Goal: Task Accomplishment & Management: Use online tool/utility

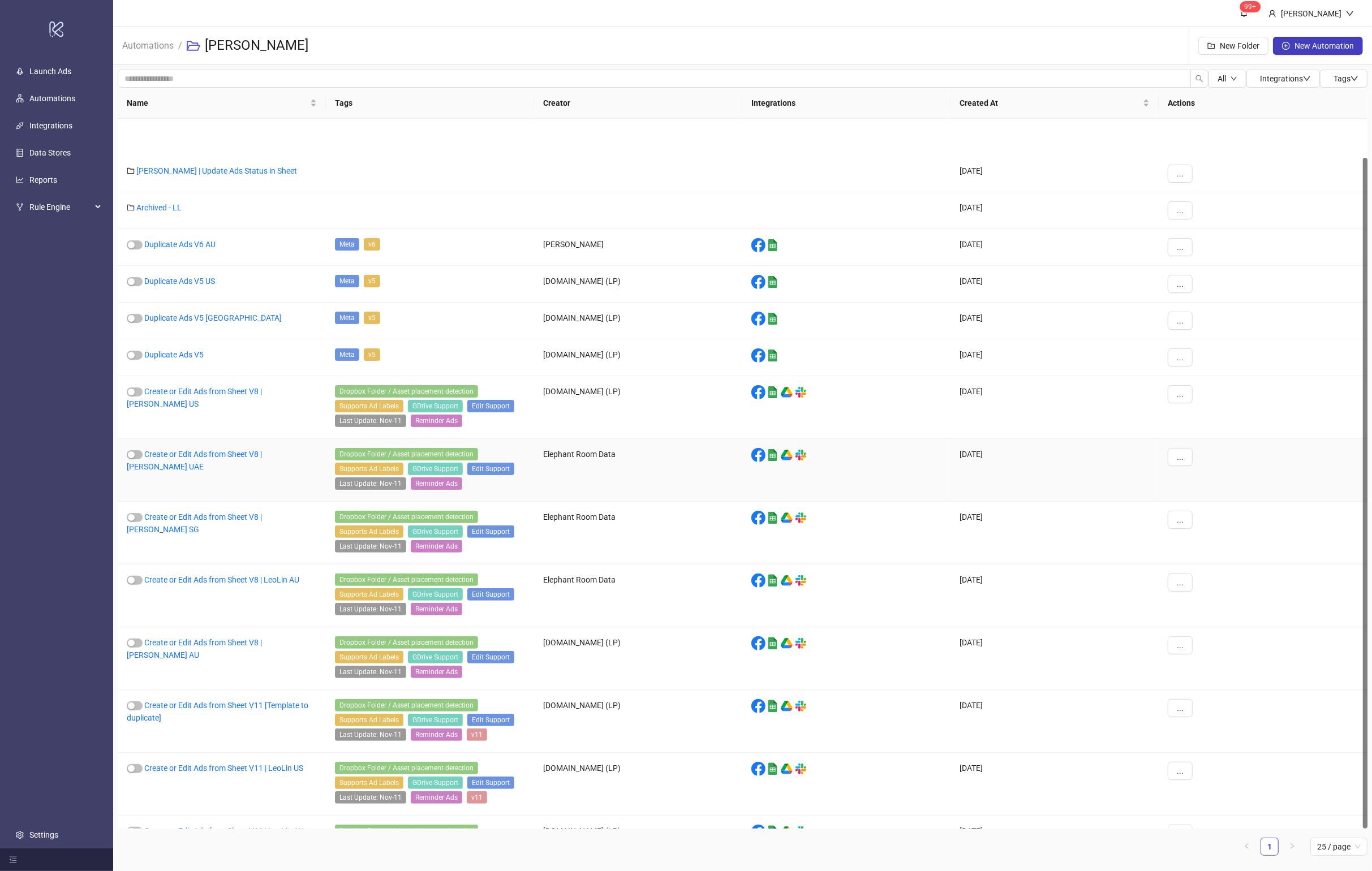
scroll to position [41, 0]
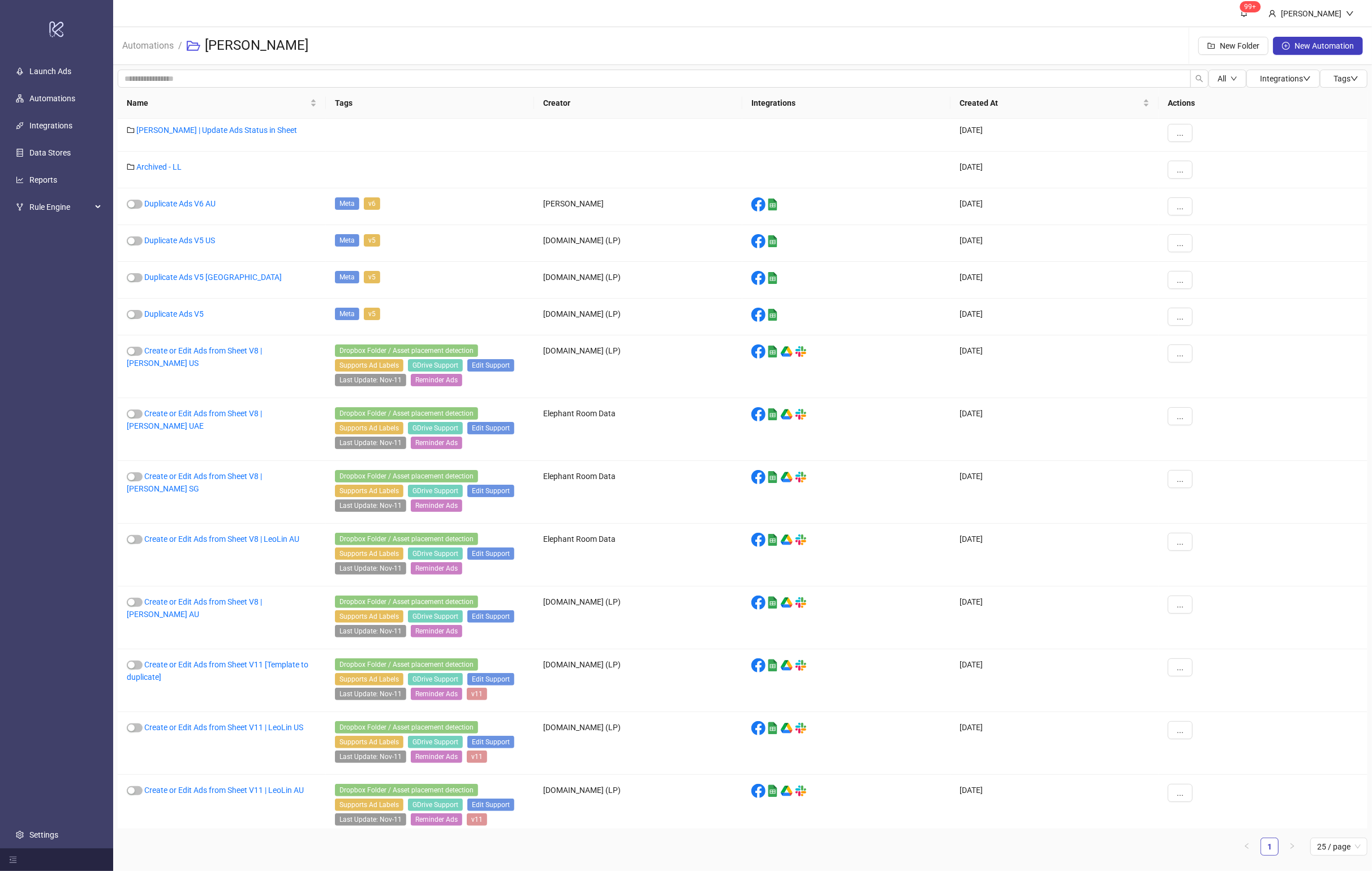
click at [275, 560] on div "[PERSON_NAME] | Update Ads Status in Sheet [DATE] ... Archived - LL [DATE] ... …" at bounding box center [743, 453] width 1250 height 751
click at [252, 560] on link "Create or Edit Ads from Sheet V11 | LeoLin AU" at bounding box center [224, 790] width 160 height 9
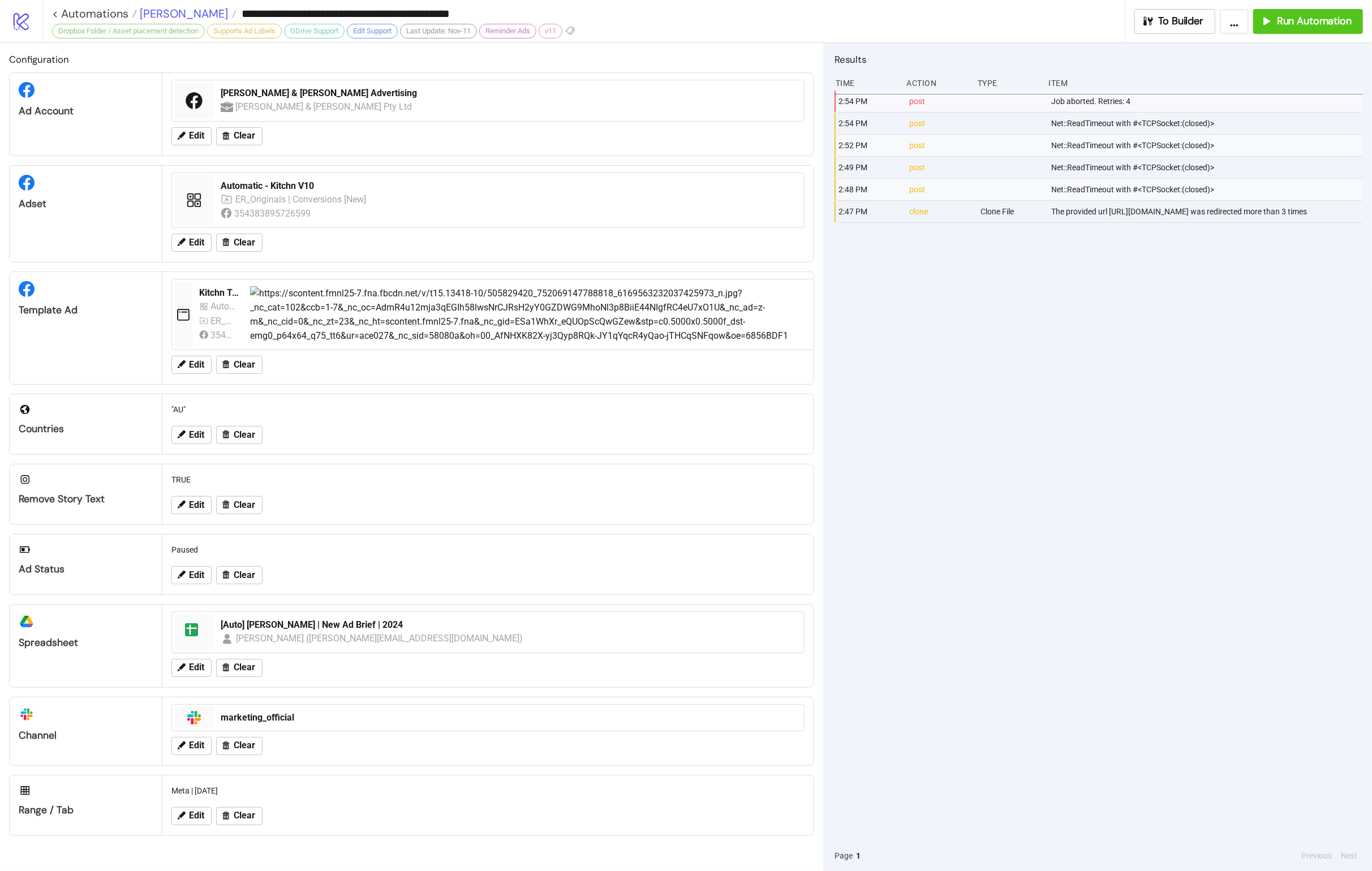
click at [172, 19] on span "[PERSON_NAME]" at bounding box center [182, 13] width 91 height 14
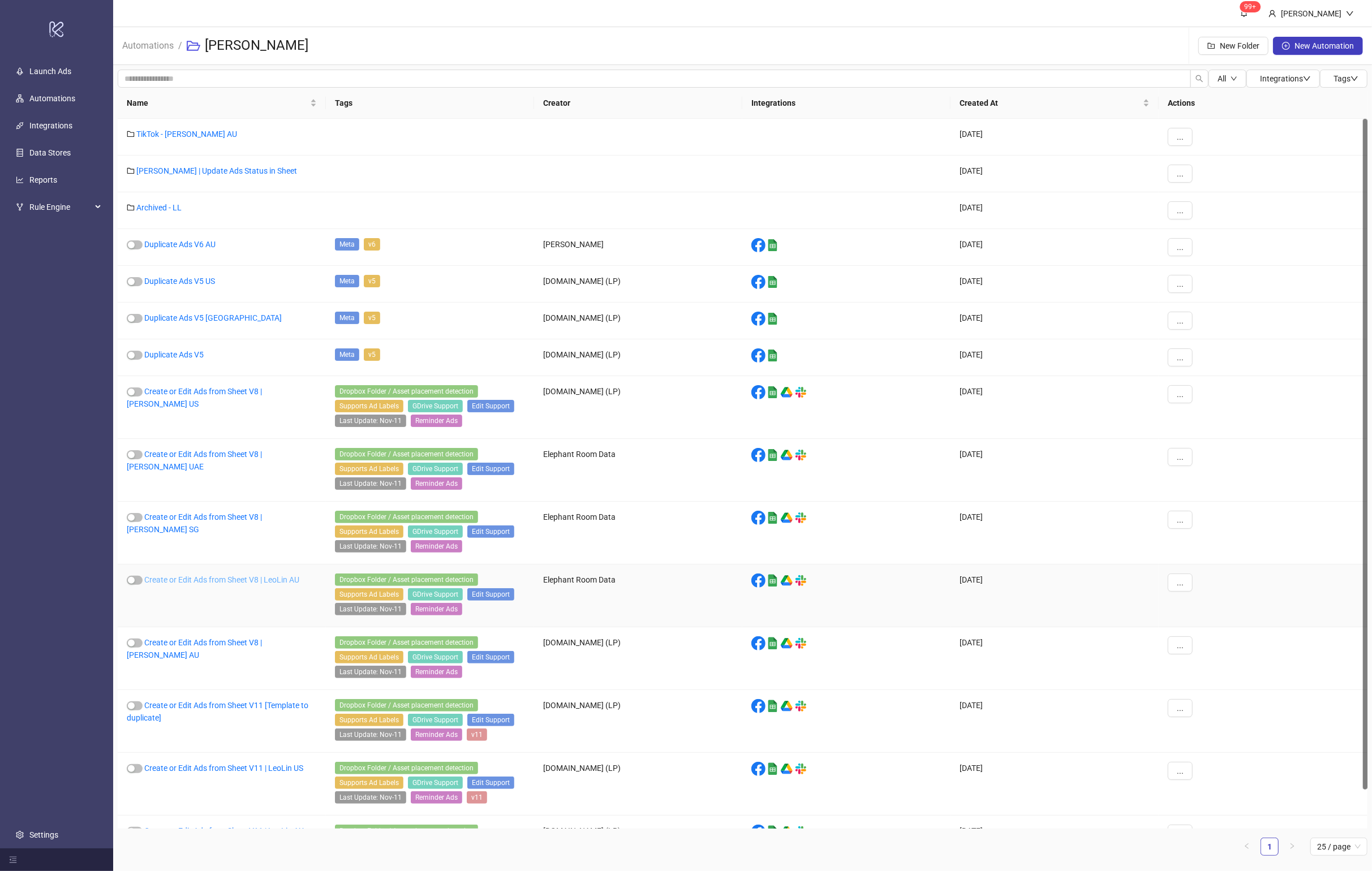
click at [276, 560] on link "Create or Edit Ads from Sheet V8 | LeoLin AU" at bounding box center [222, 580] width 155 height 9
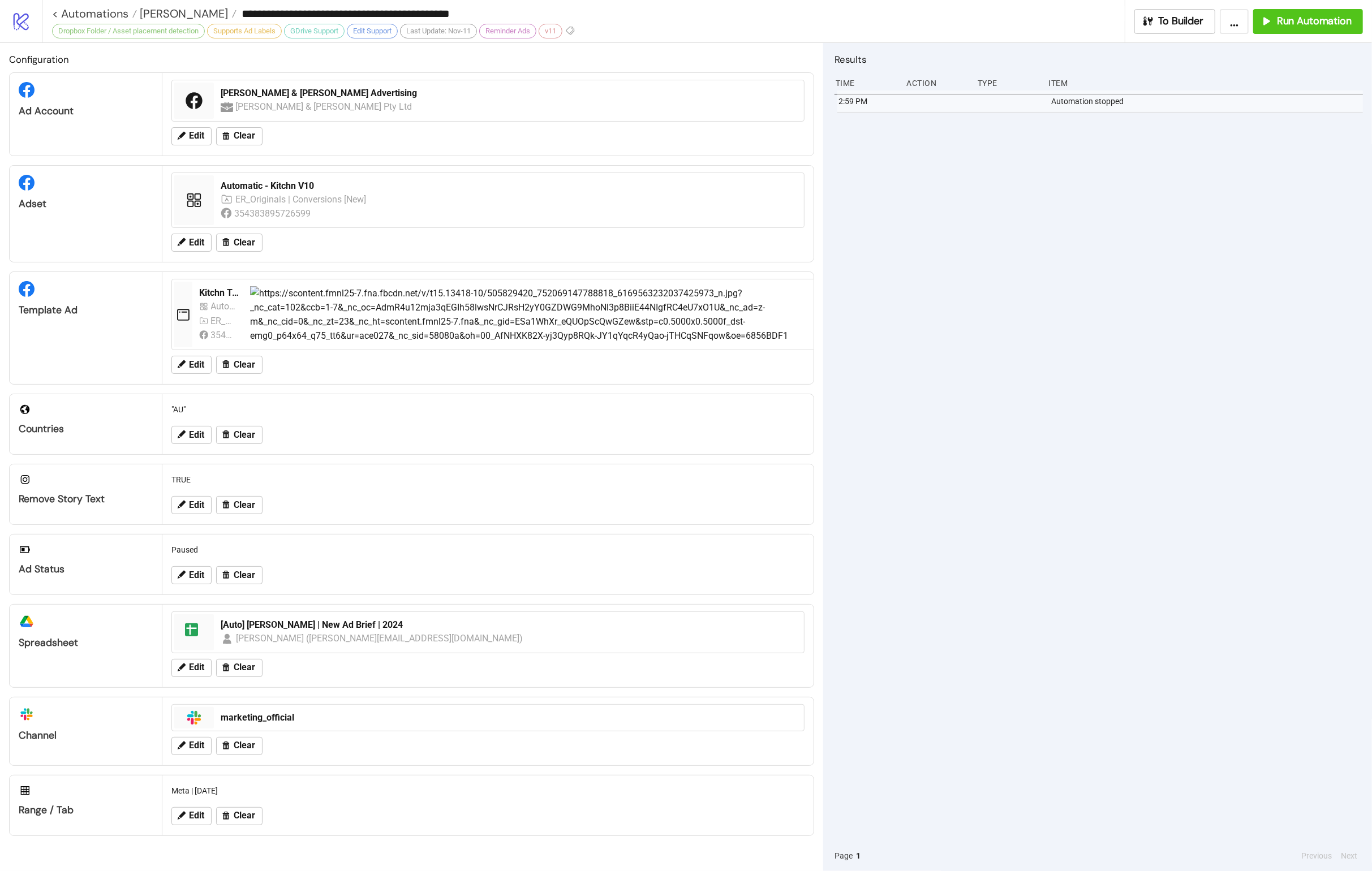
type input "**********"
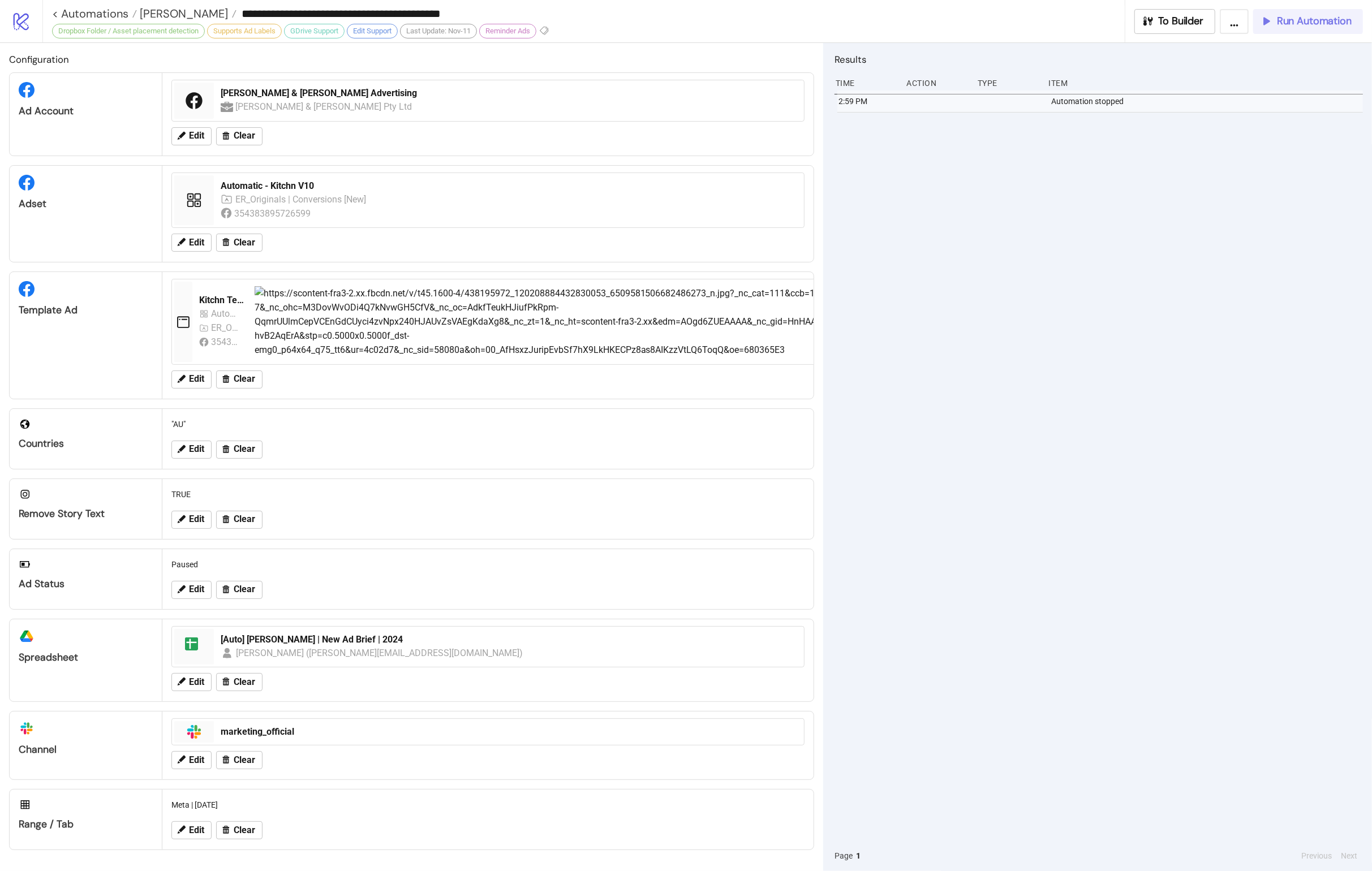
click at [905, 24] on span "Run Automation" at bounding box center [1314, 21] width 75 height 13
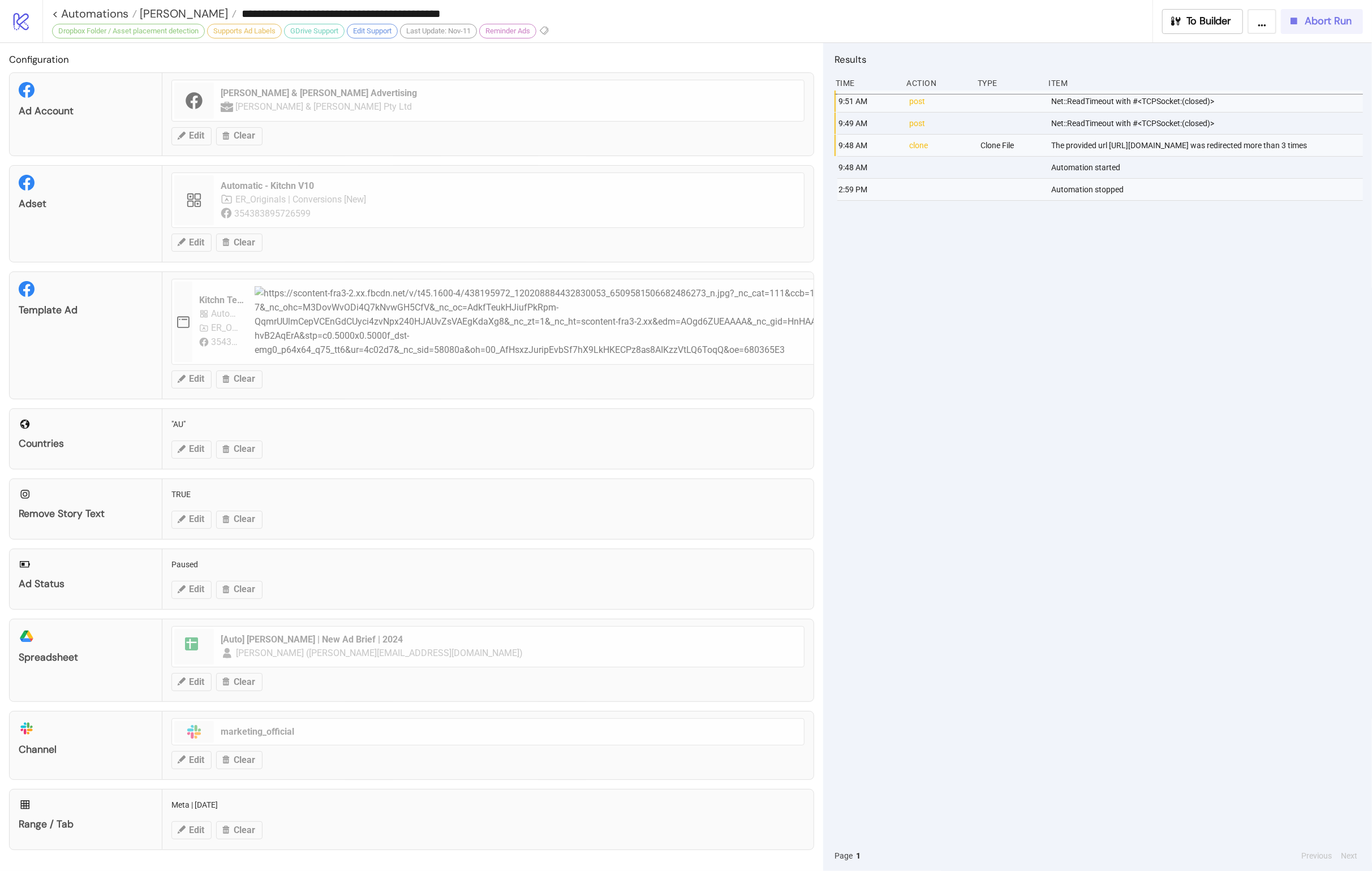
click at [905, 19] on div "Abort Run" at bounding box center [1319, 21] width 64 height 13
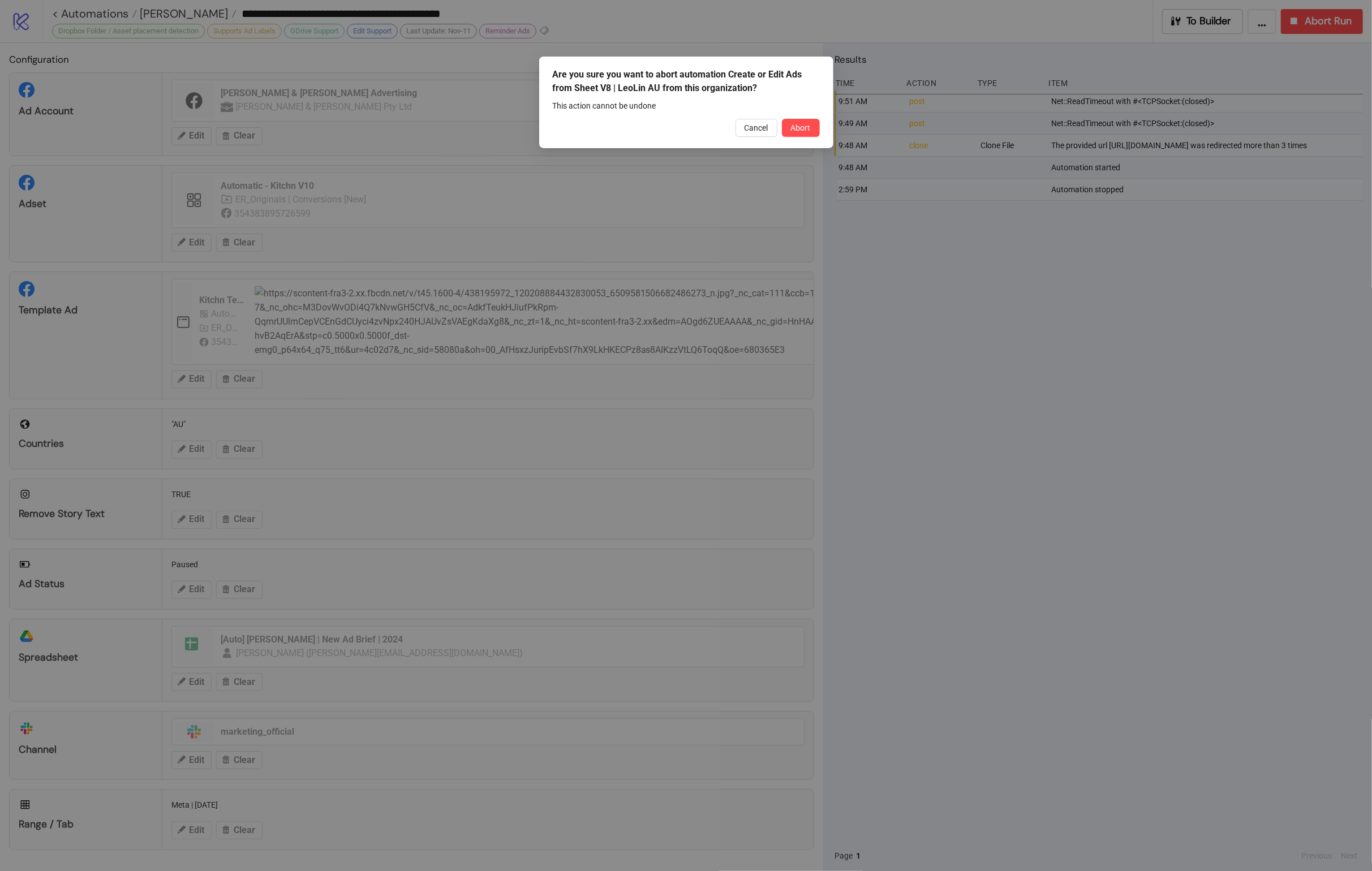
click at [772, 115] on div "Are you sure you want to abort automation Create or Edit Ads from Sheet V8 | Le…" at bounding box center [686, 102] width 294 height 91
click at [796, 126] on span "Abort" at bounding box center [801, 128] width 20 height 9
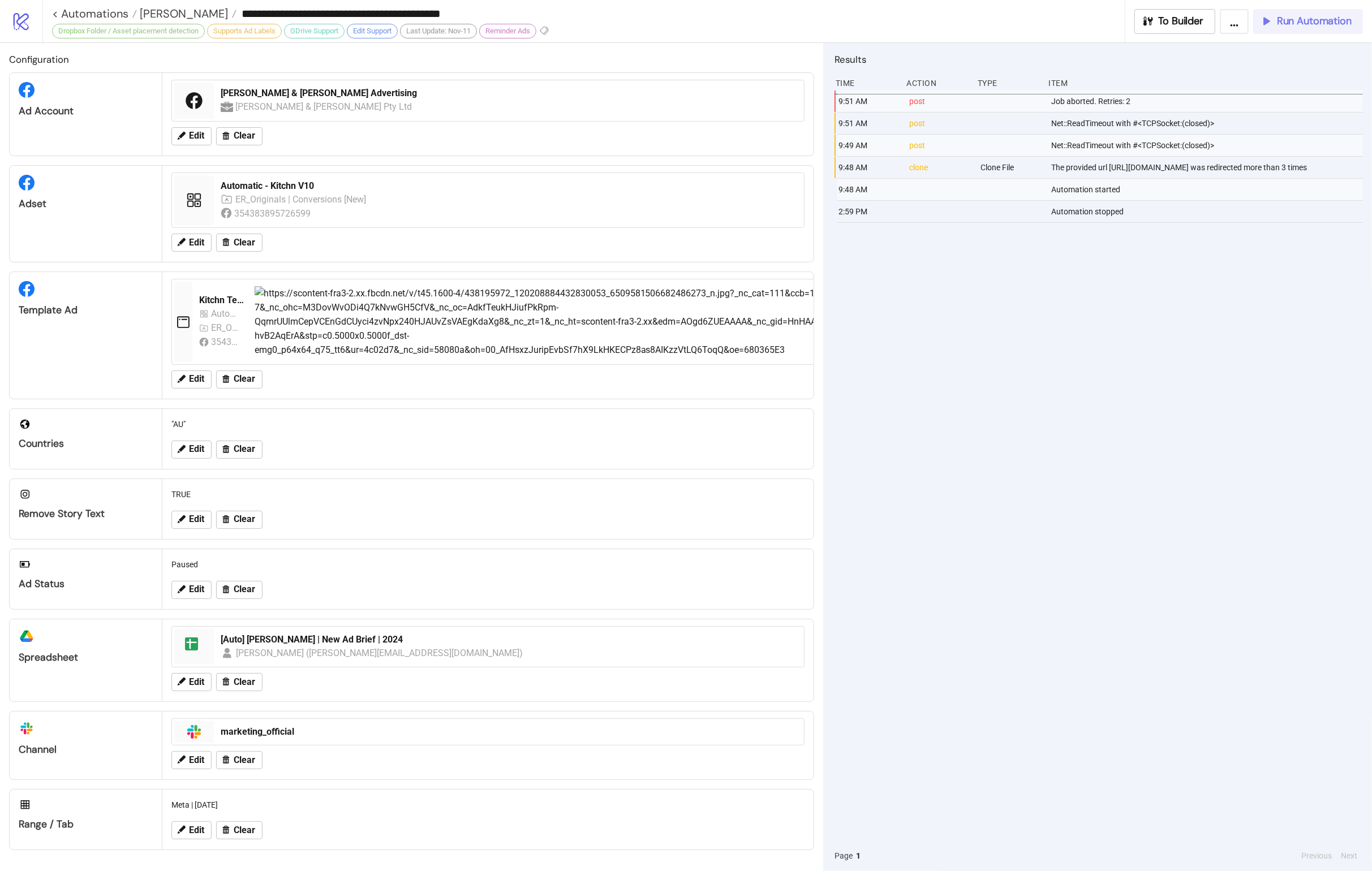
click at [905, 24] on span "Run Automation" at bounding box center [1314, 21] width 75 height 13
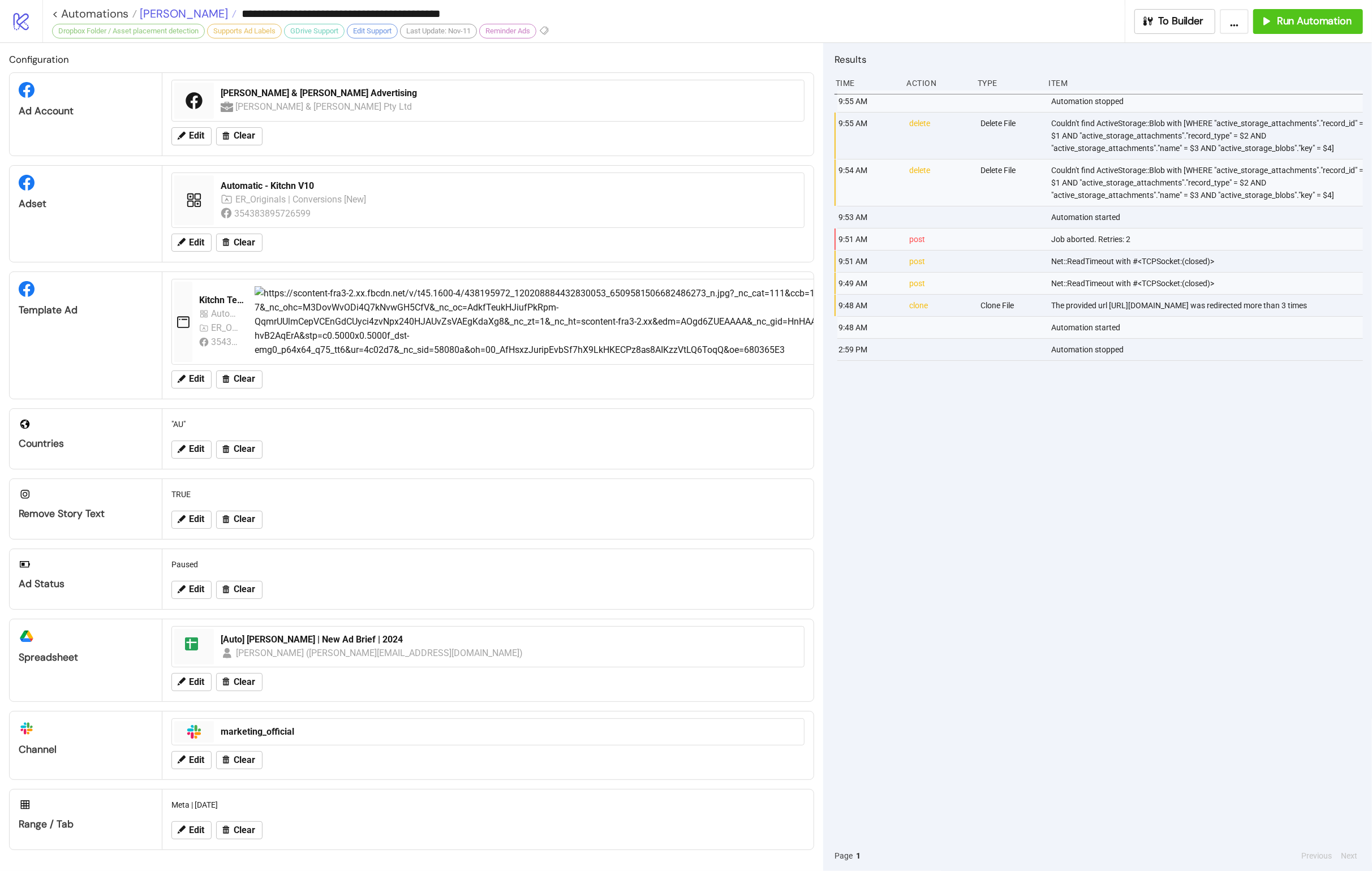
click at [163, 13] on span "[PERSON_NAME]" at bounding box center [182, 13] width 91 height 14
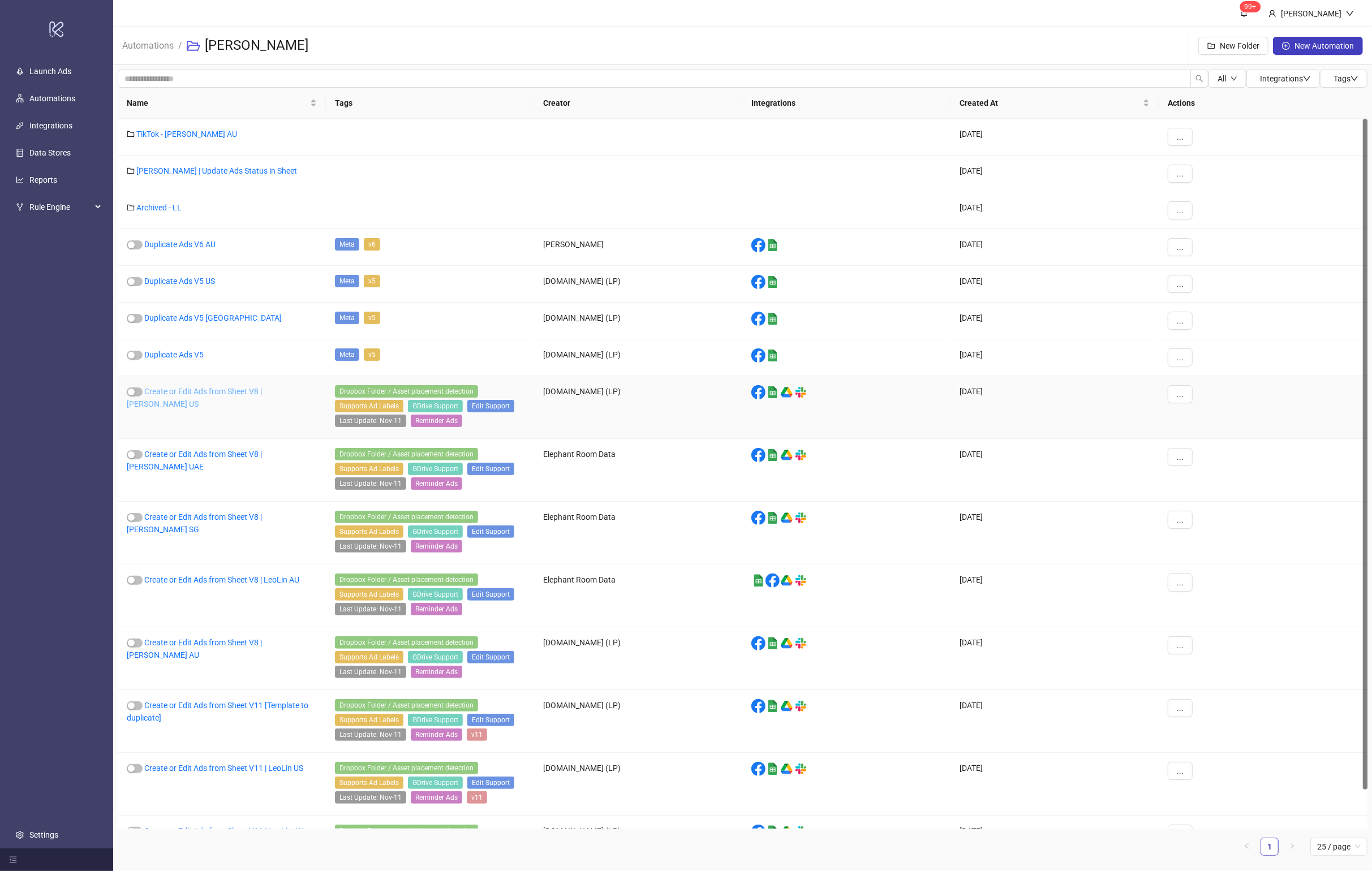
click at [234, 391] on link "Create or Edit Ads from Sheet V8 | [PERSON_NAME] US" at bounding box center [194, 398] width 135 height 21
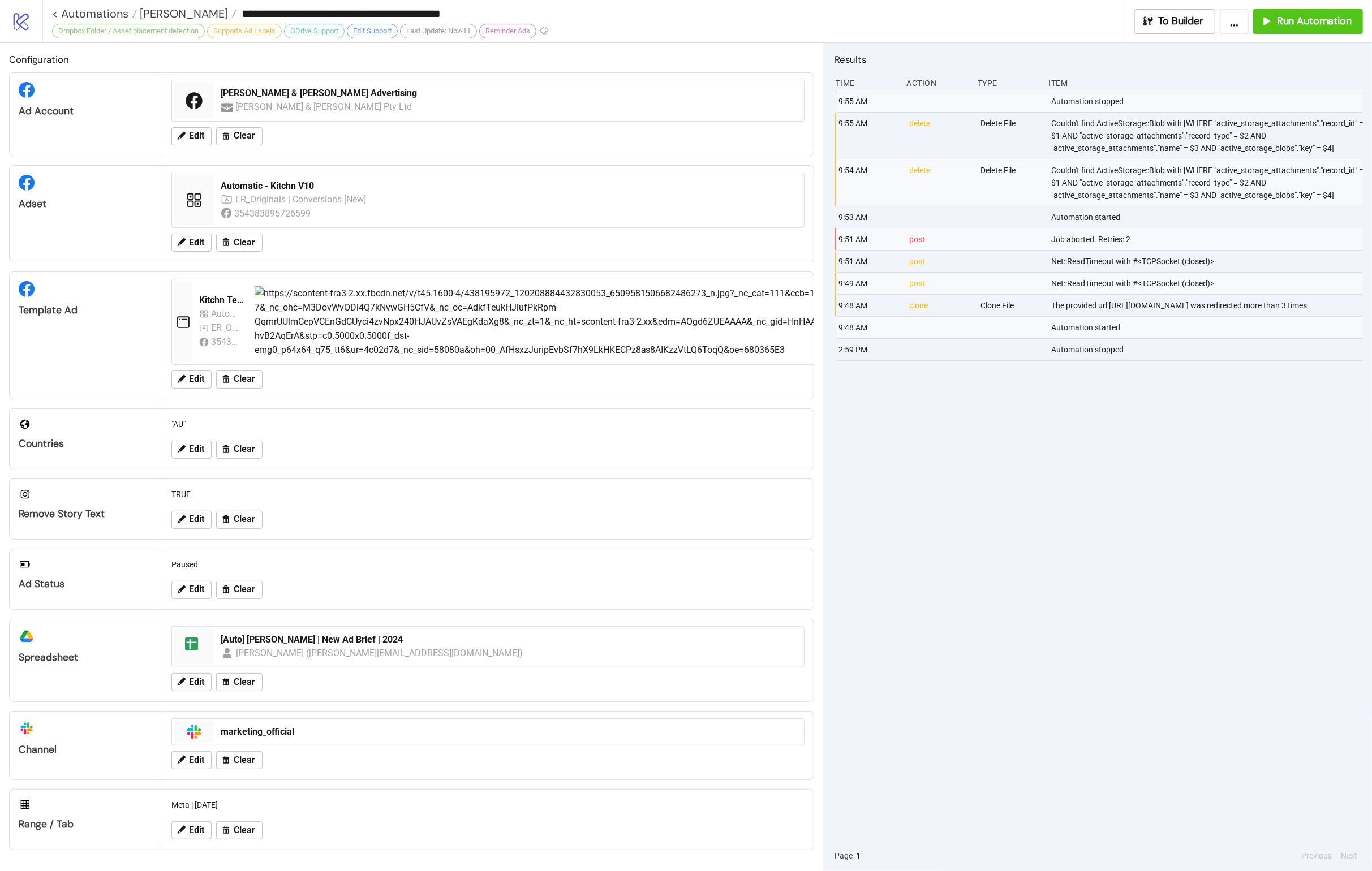
type input "**********"
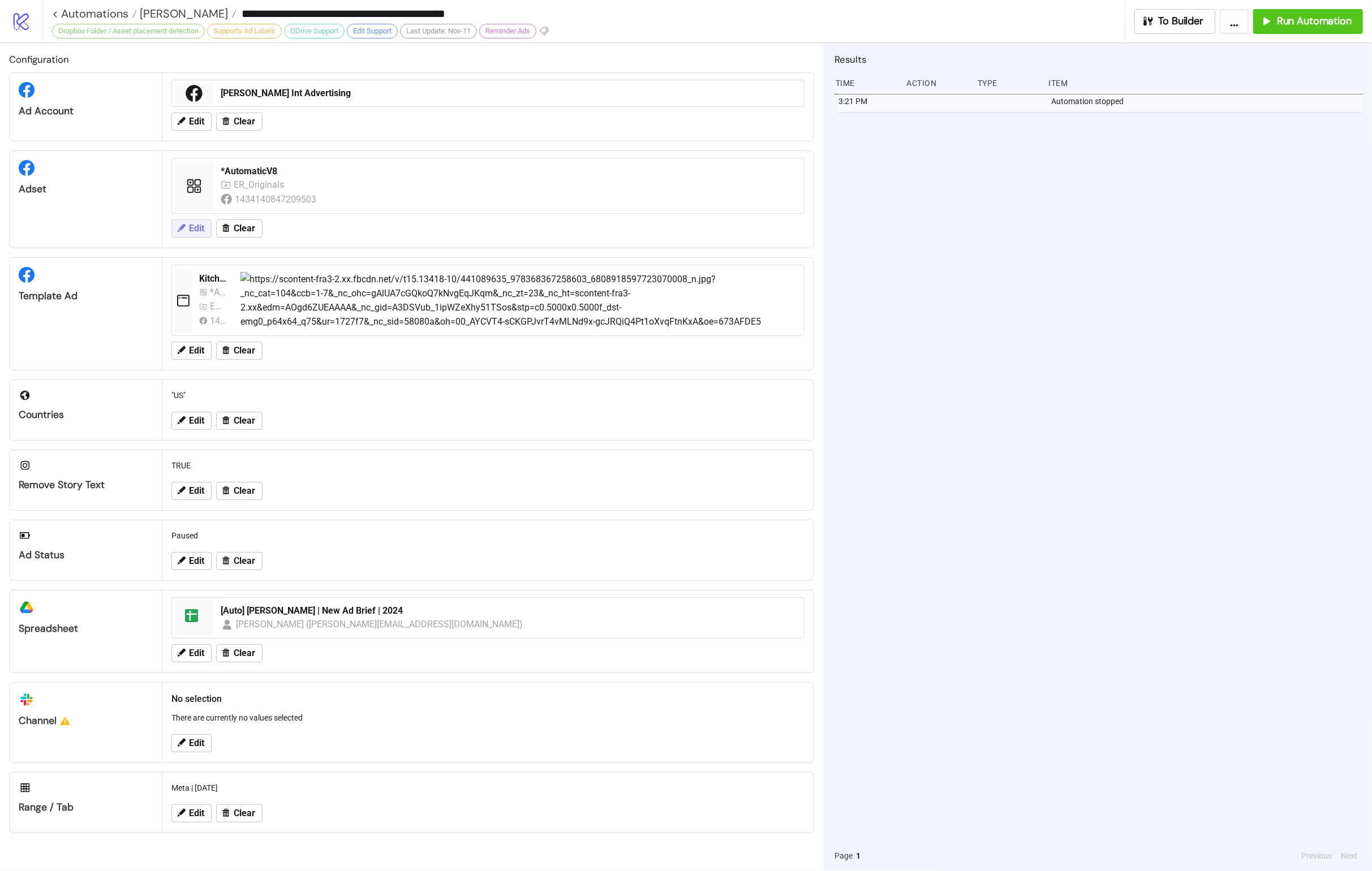
click at [202, 232] on span "Edit" at bounding box center [197, 229] width 15 height 10
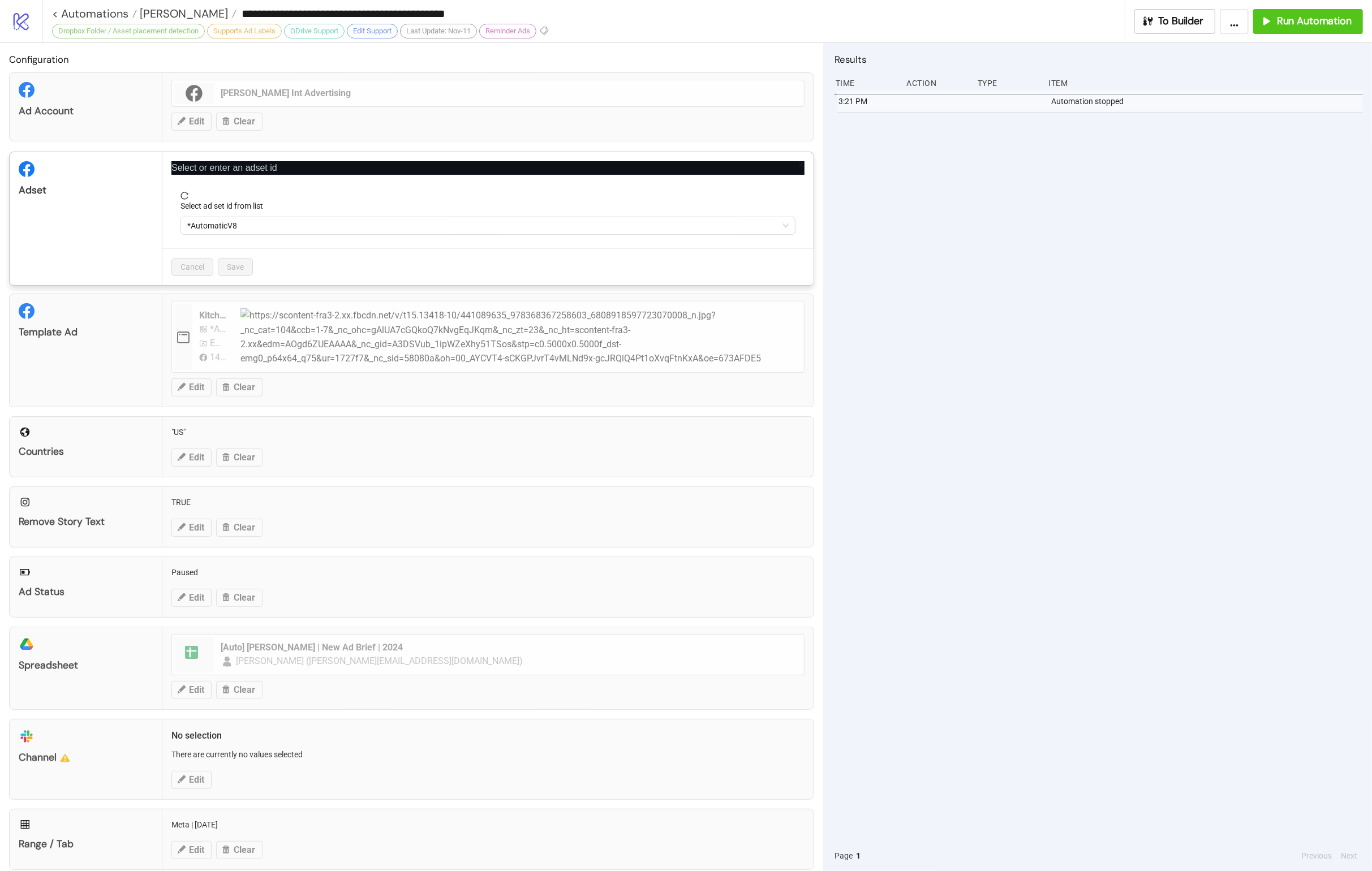
click at [905, 312] on div "**********" at bounding box center [686, 435] width 1372 height 871
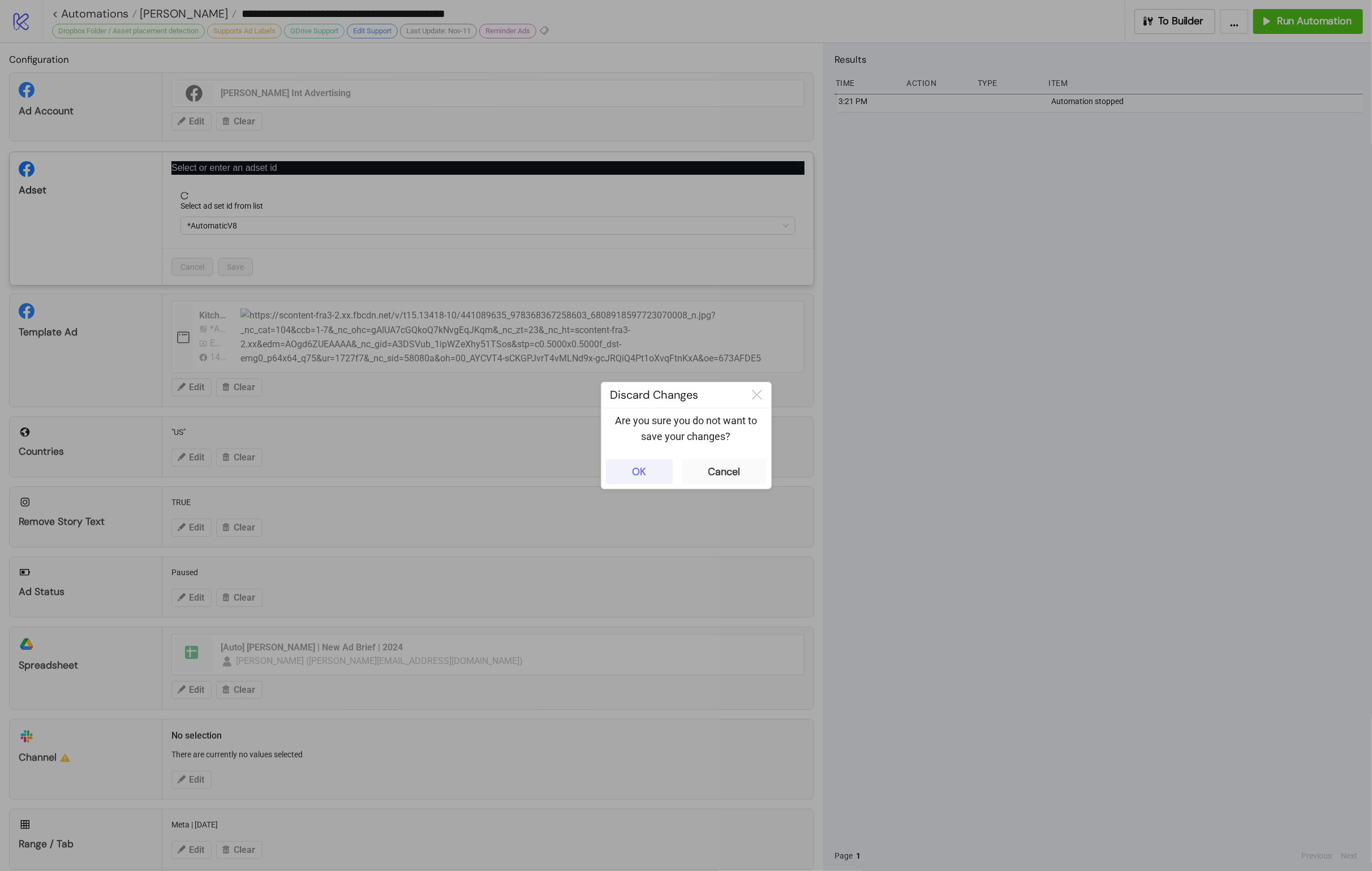
click at [656, 472] on button "OK" at bounding box center [639, 472] width 67 height 25
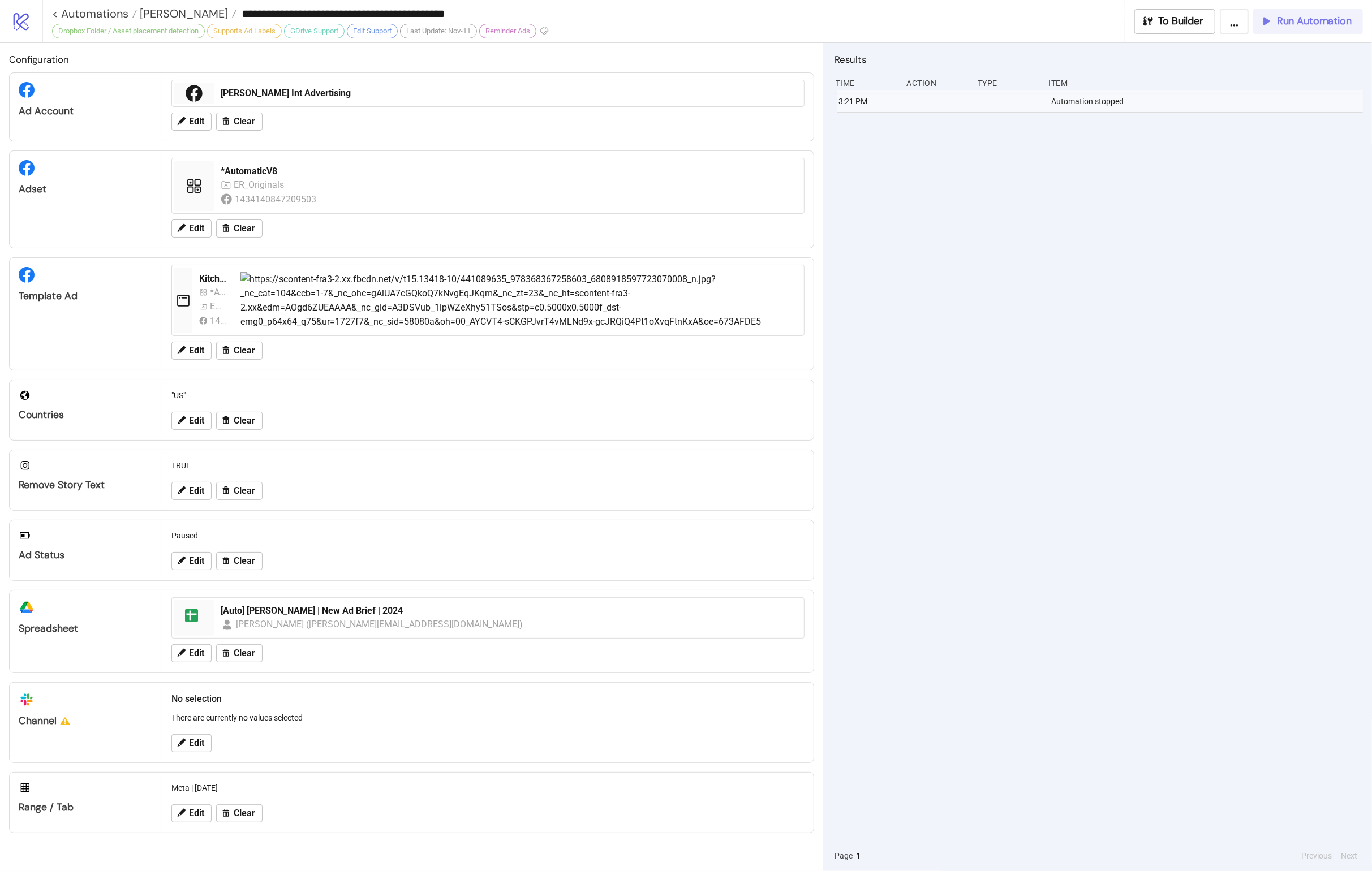
click at [905, 24] on span "Run Automation" at bounding box center [1314, 21] width 75 height 13
click at [150, 14] on span "[PERSON_NAME]" at bounding box center [182, 13] width 91 height 14
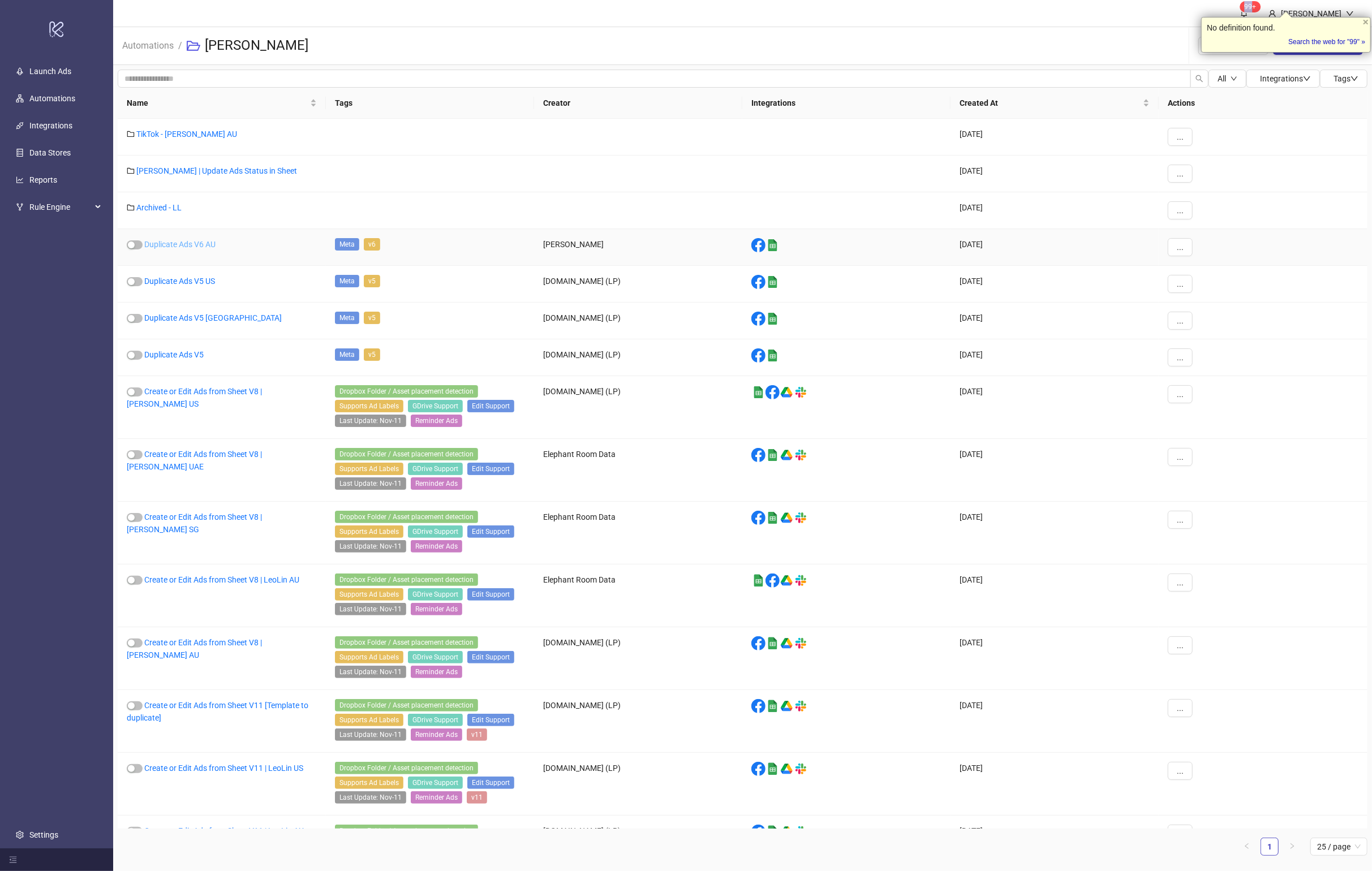
click at [204, 244] on link "Duplicate Ads V6 AU" at bounding box center [180, 244] width 71 height 9
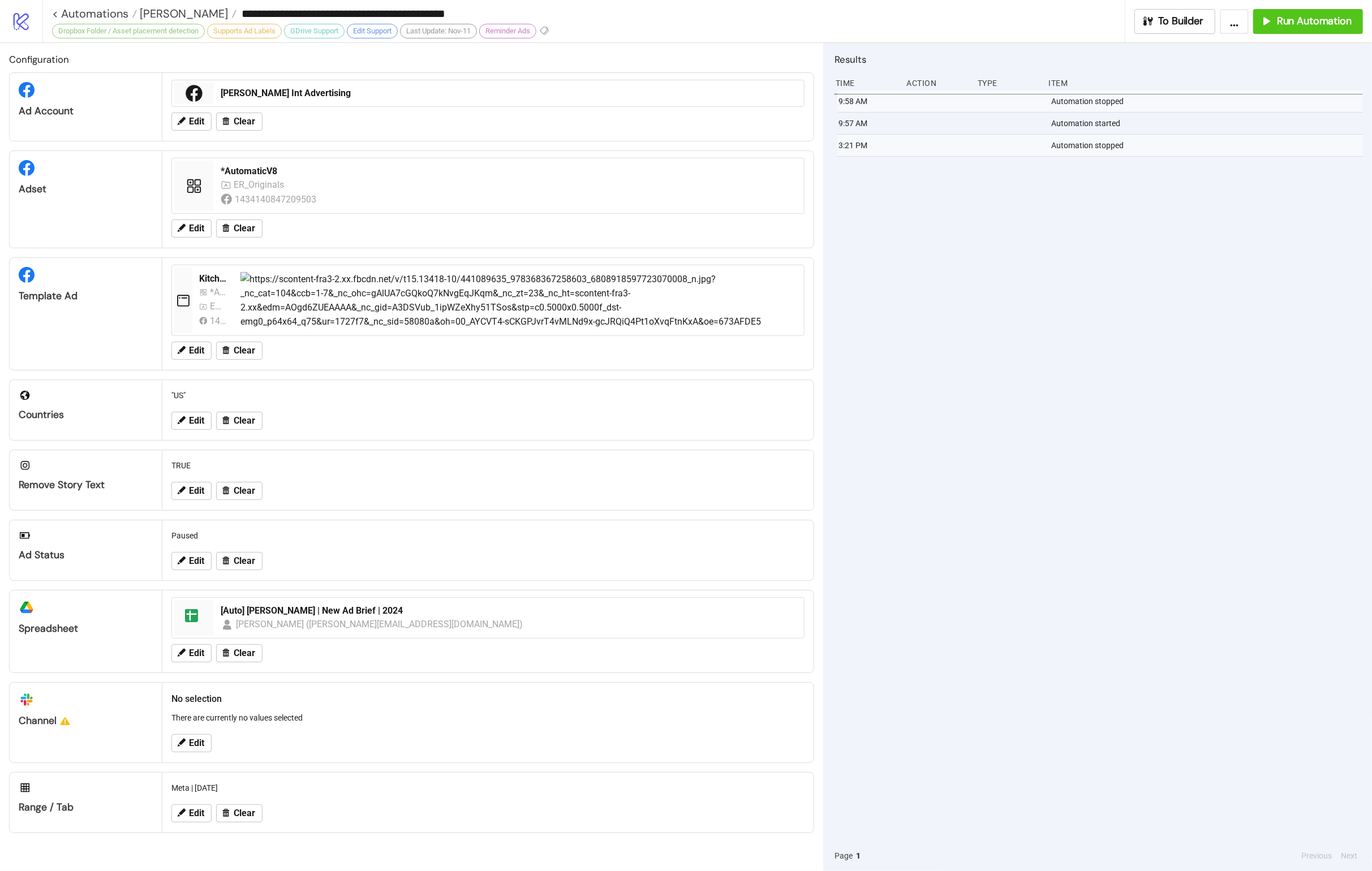
type input "**********"
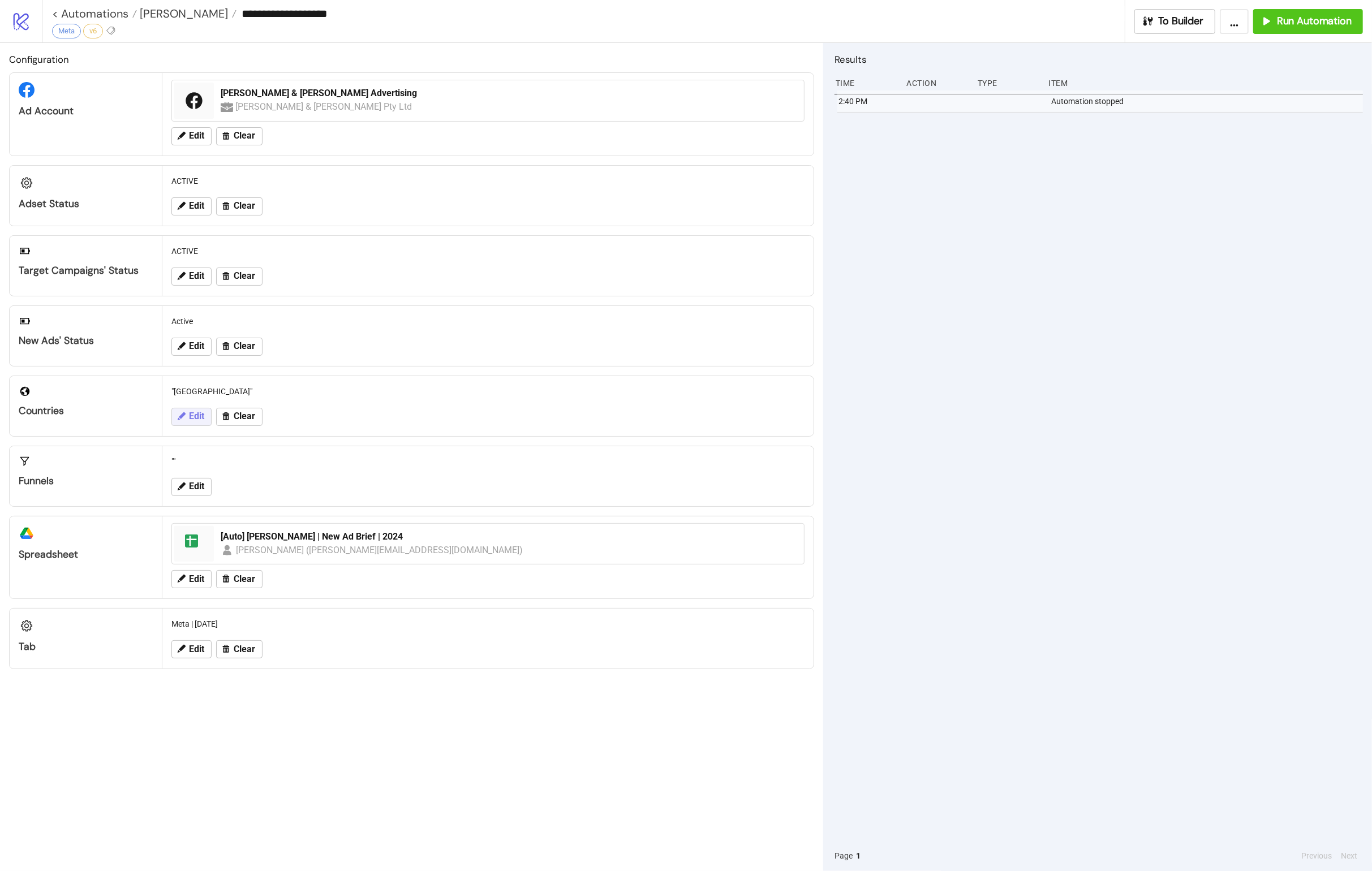
click at [197, 411] on span "Edit" at bounding box center [197, 416] width 15 height 10
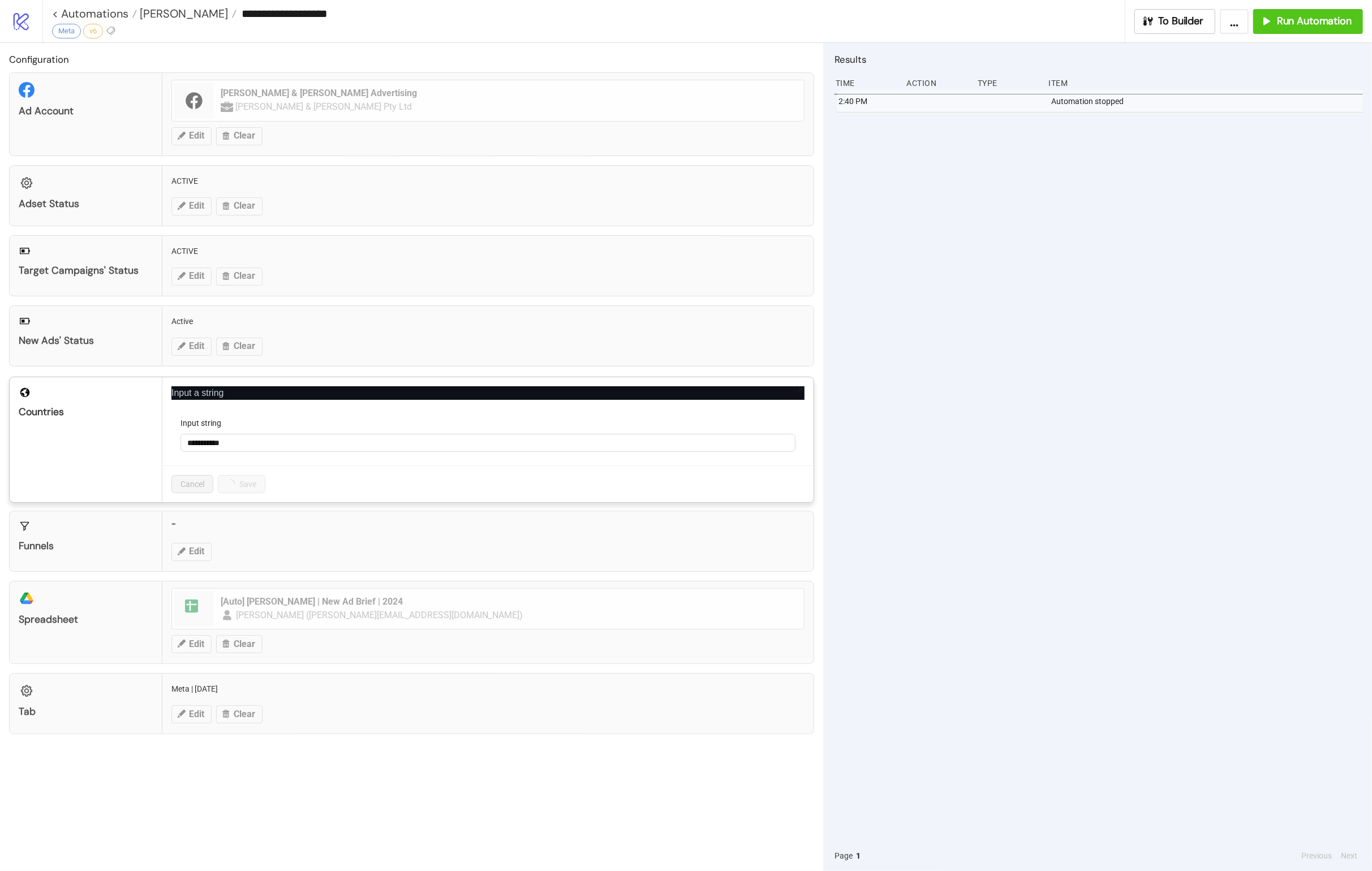
click at [268, 430] on div "Input string" at bounding box center [488, 425] width 615 height 17
click at [272, 443] on input "**********" at bounding box center [488, 443] width 615 height 18
type input "**"
click at [244, 478] on button "Save" at bounding box center [235, 484] width 35 height 18
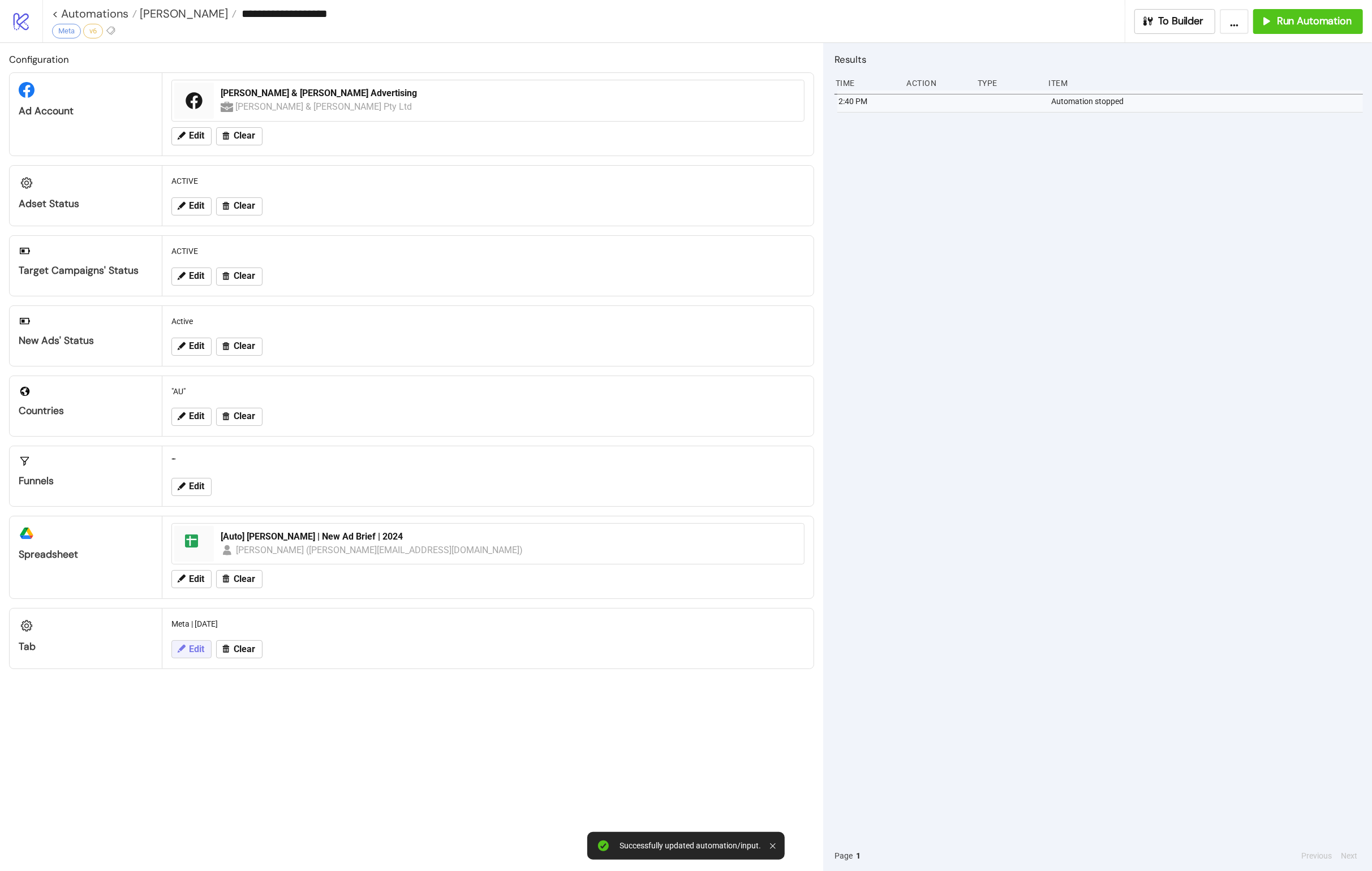
click at [200, 560] on span "Edit" at bounding box center [197, 649] width 15 height 10
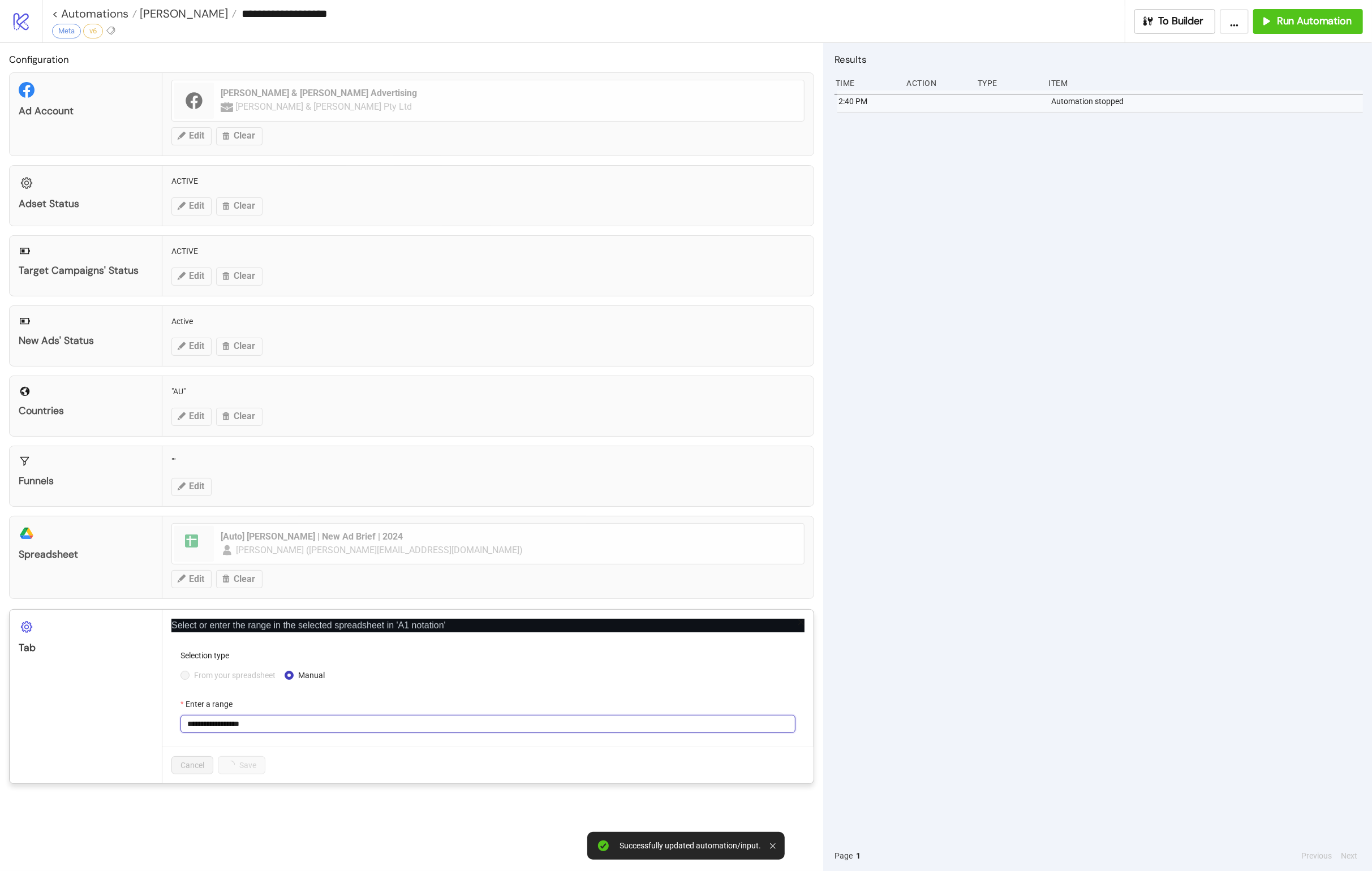
click at [271, 560] on input "**********" at bounding box center [488, 724] width 615 height 18
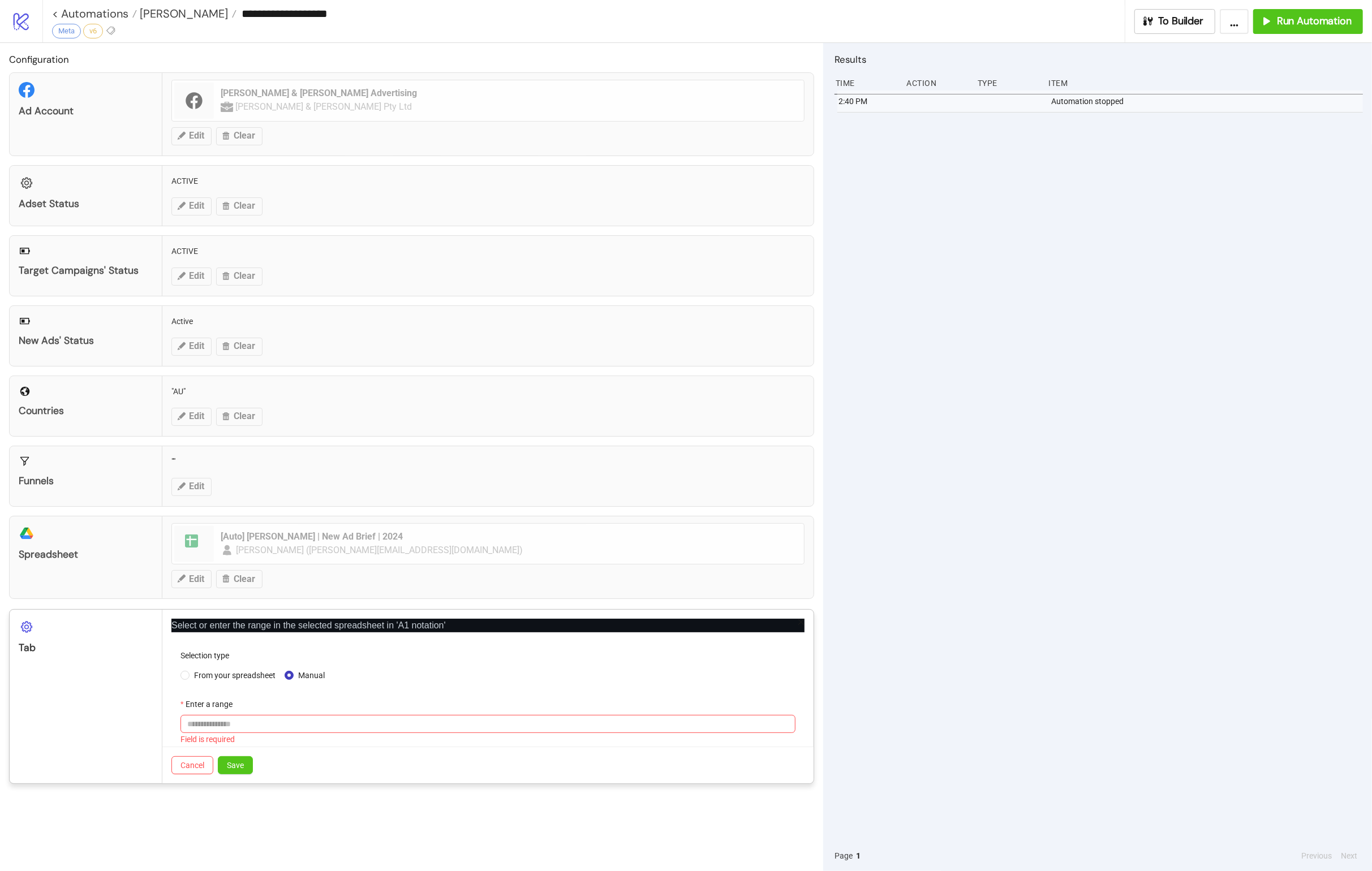
click at [291, 560] on div "Enter a range" at bounding box center [488, 706] width 615 height 17
click at [237, 560] on span "From your spreadsheet" at bounding box center [235, 676] width 91 height 13
click at [249, 560] on div at bounding box center [488, 724] width 615 height 18
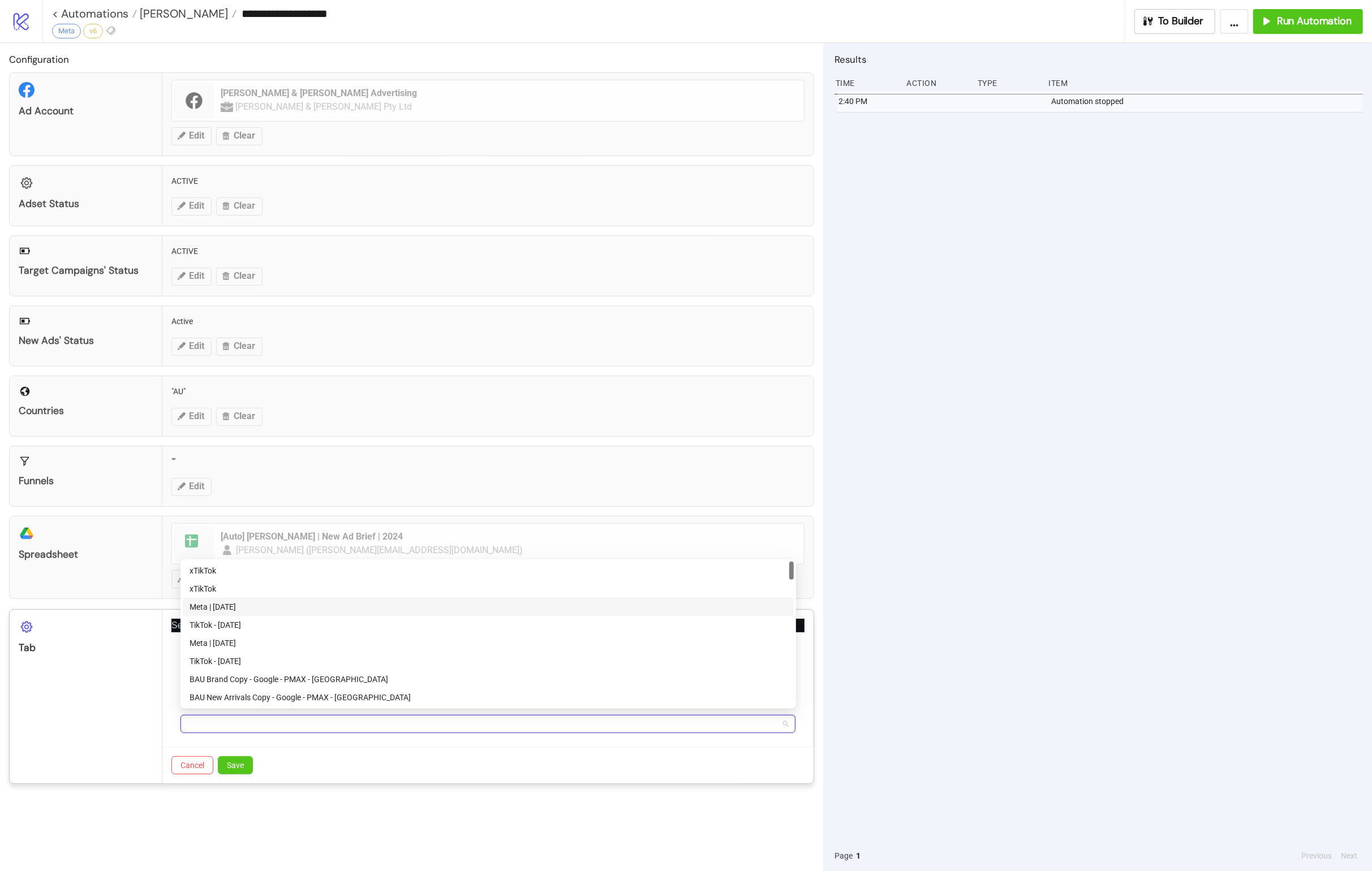
click at [257, 560] on div "Meta | [DATE]" at bounding box center [488, 607] width 597 height 13
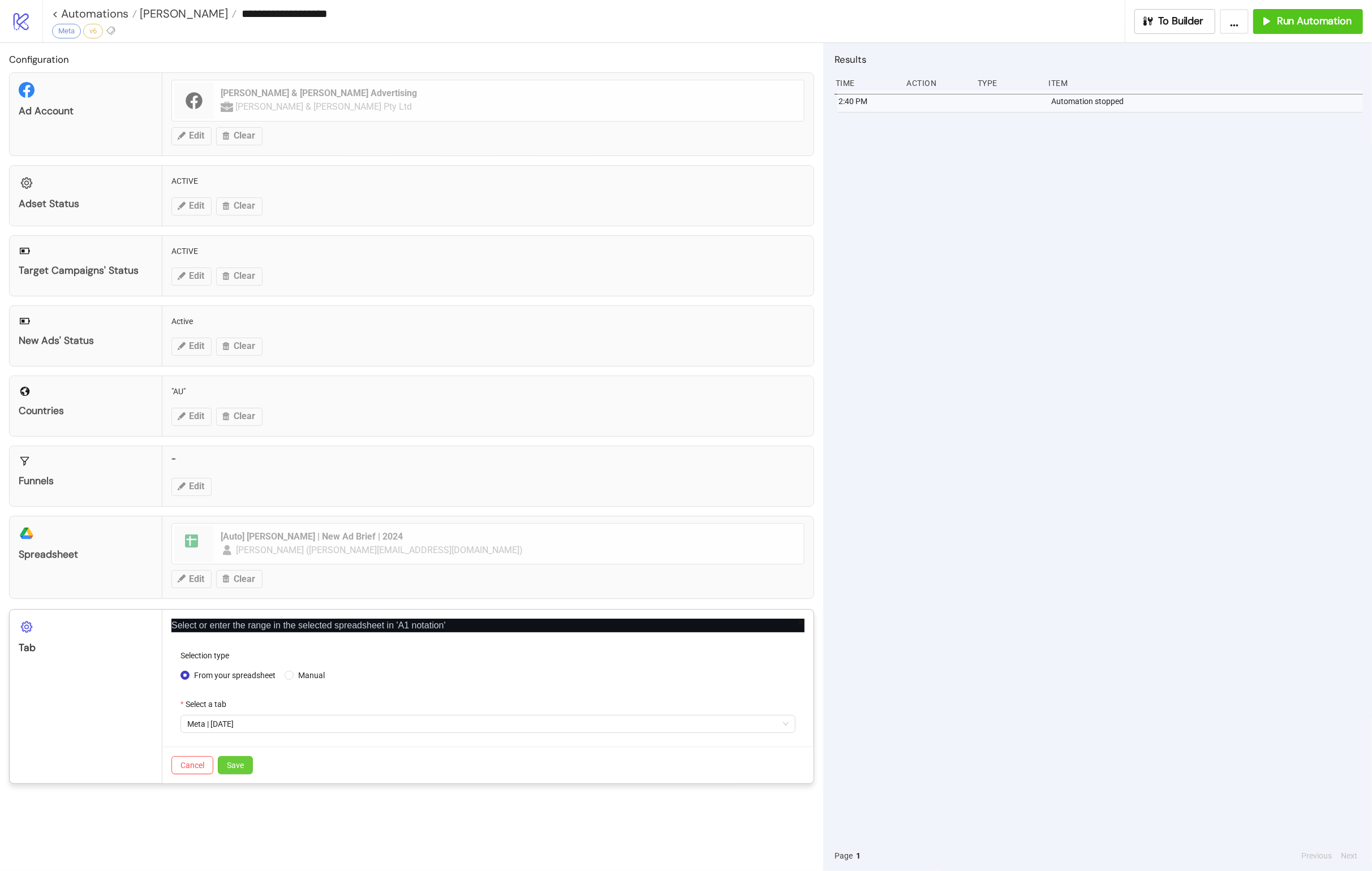
click at [244, 560] on button "Save" at bounding box center [235, 765] width 35 height 18
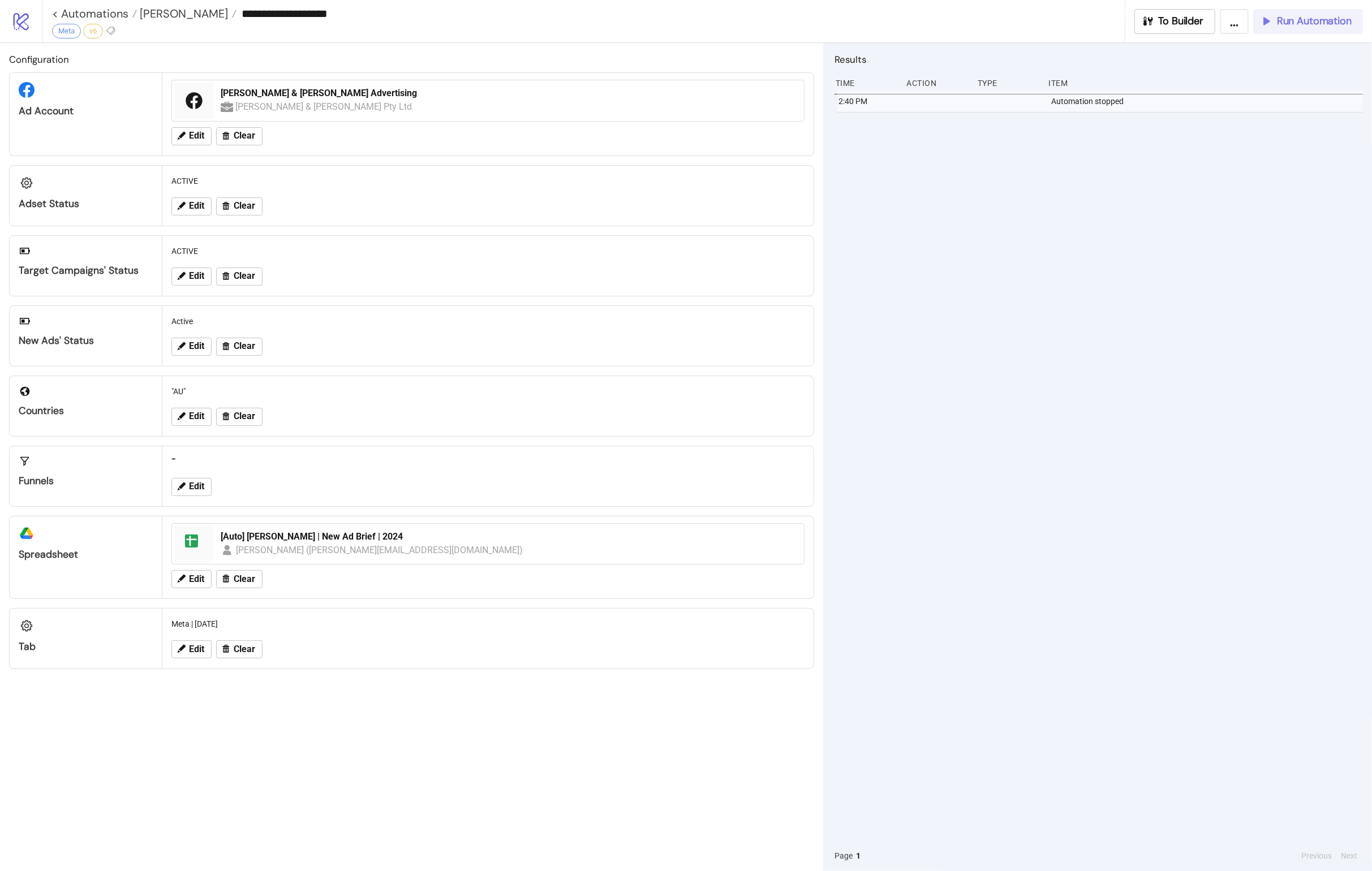
click at [905, 21] on span "Run Automation" at bounding box center [1314, 21] width 75 height 13
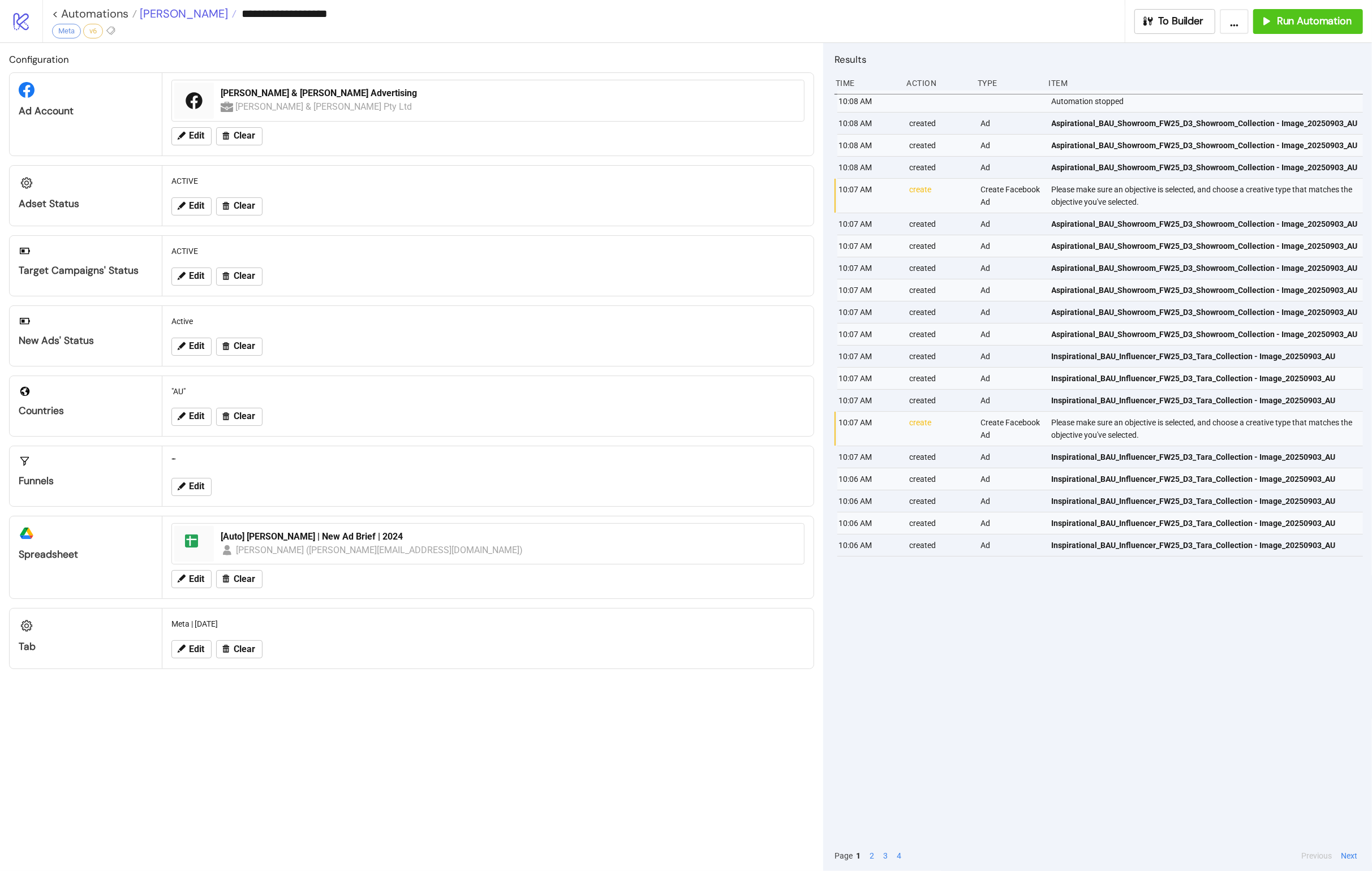
click at [157, 18] on span "[PERSON_NAME]" at bounding box center [182, 13] width 91 height 14
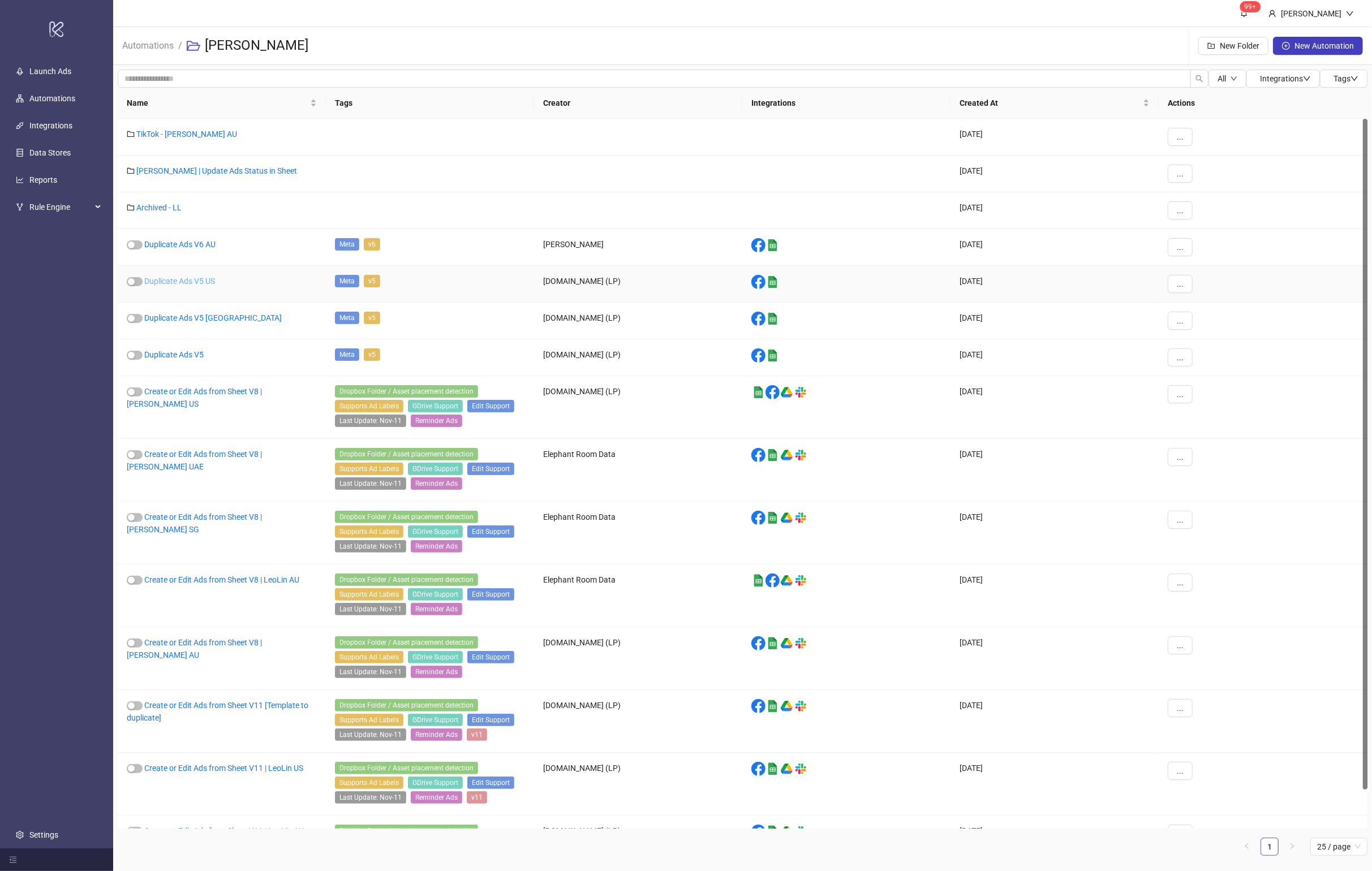
click at [182, 280] on link "Duplicate Ads V5 US" at bounding box center [179, 281] width 71 height 9
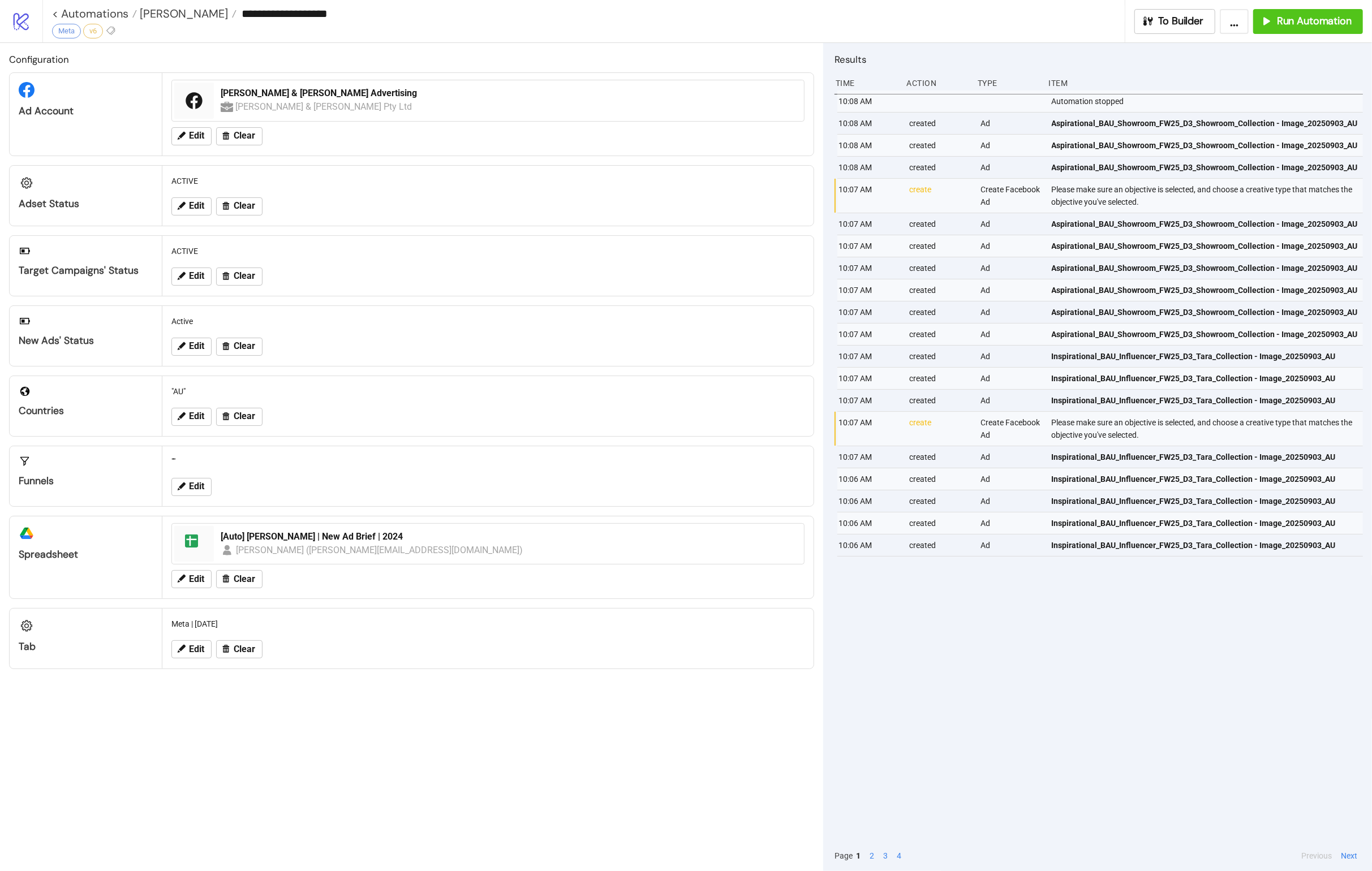
type input "**********"
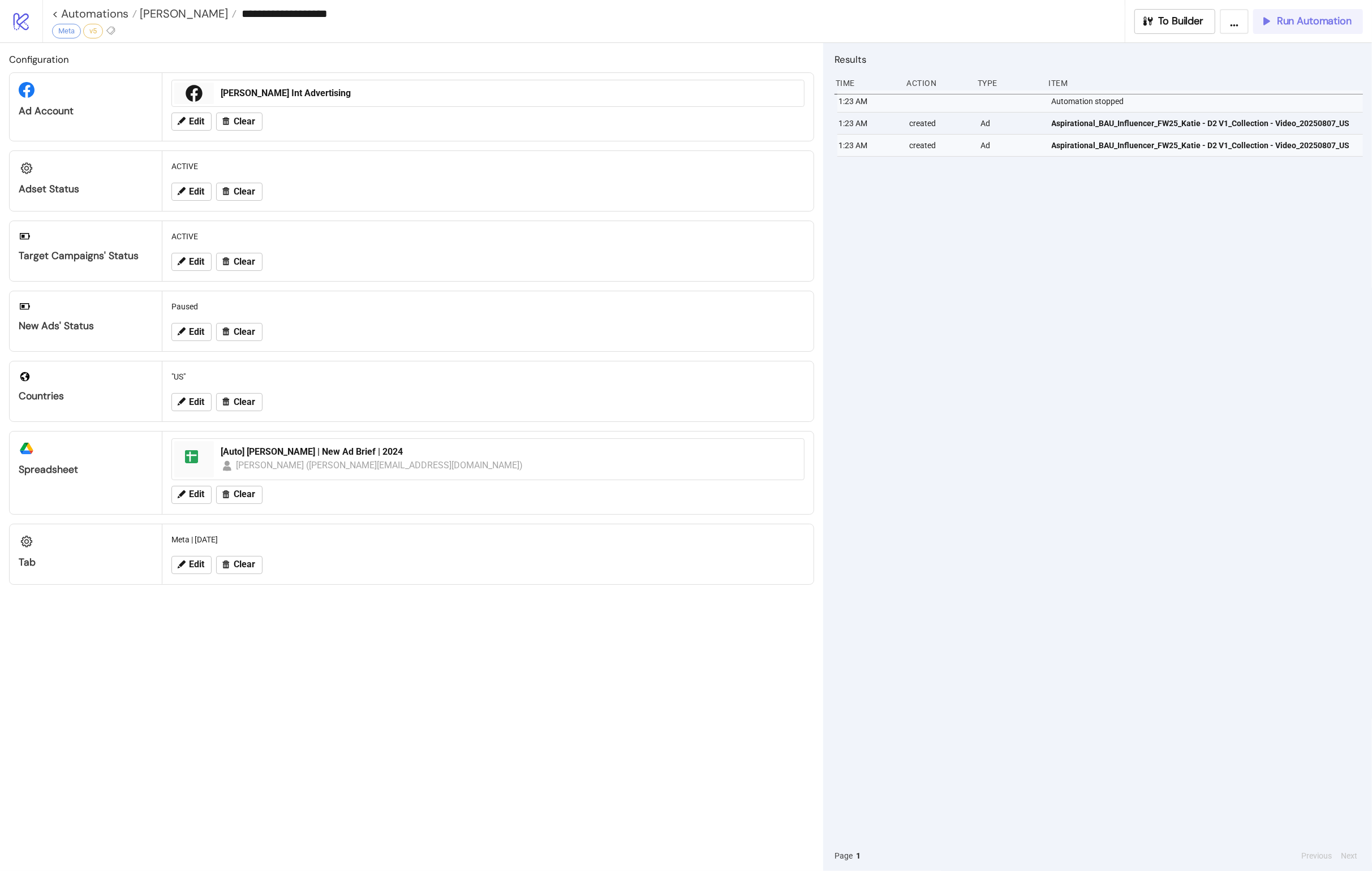
click at [905, 18] on div "Run Automation" at bounding box center [1306, 21] width 91 height 13
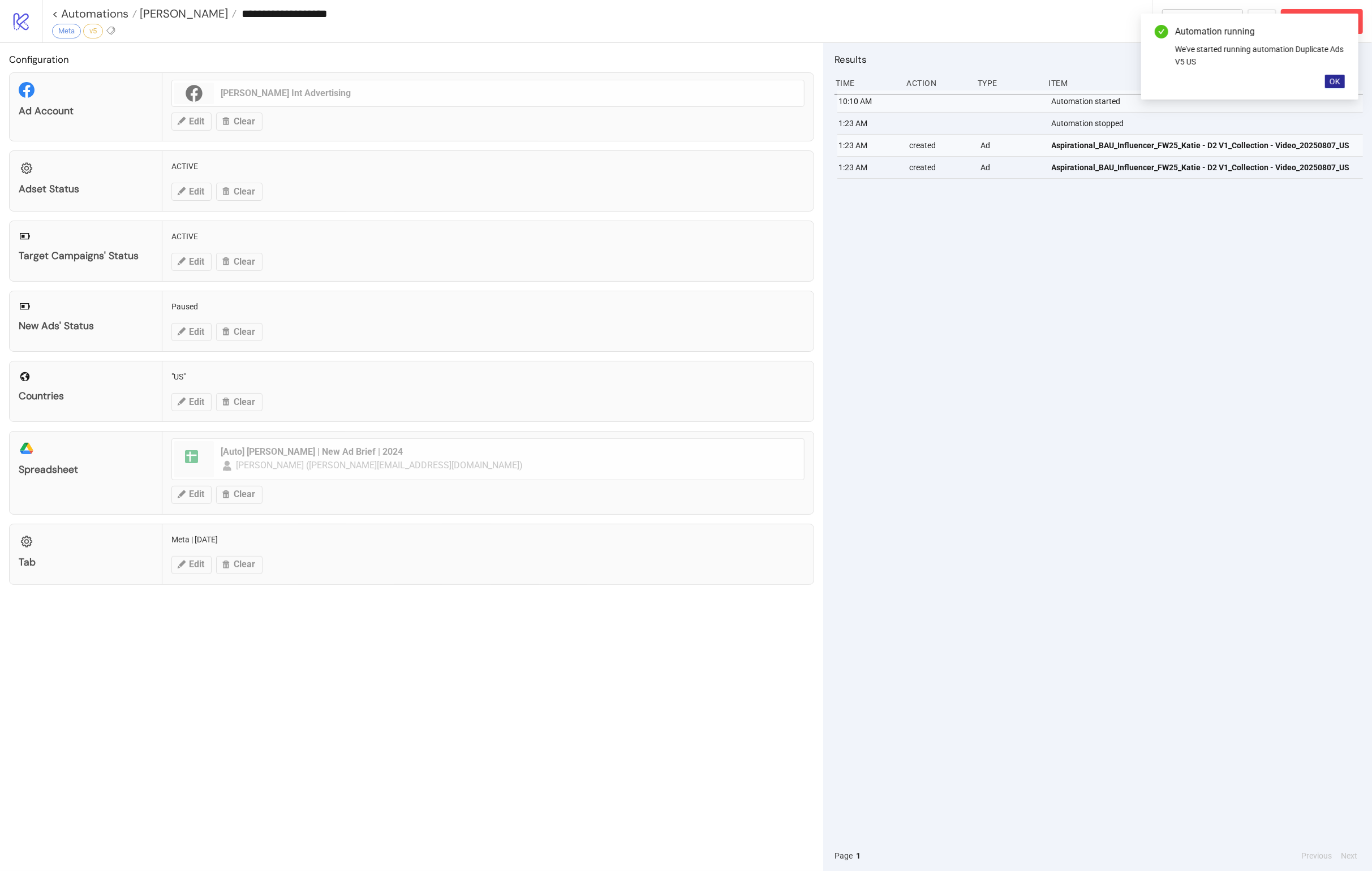
click at [905, 85] on span "OK" at bounding box center [1334, 81] width 11 height 9
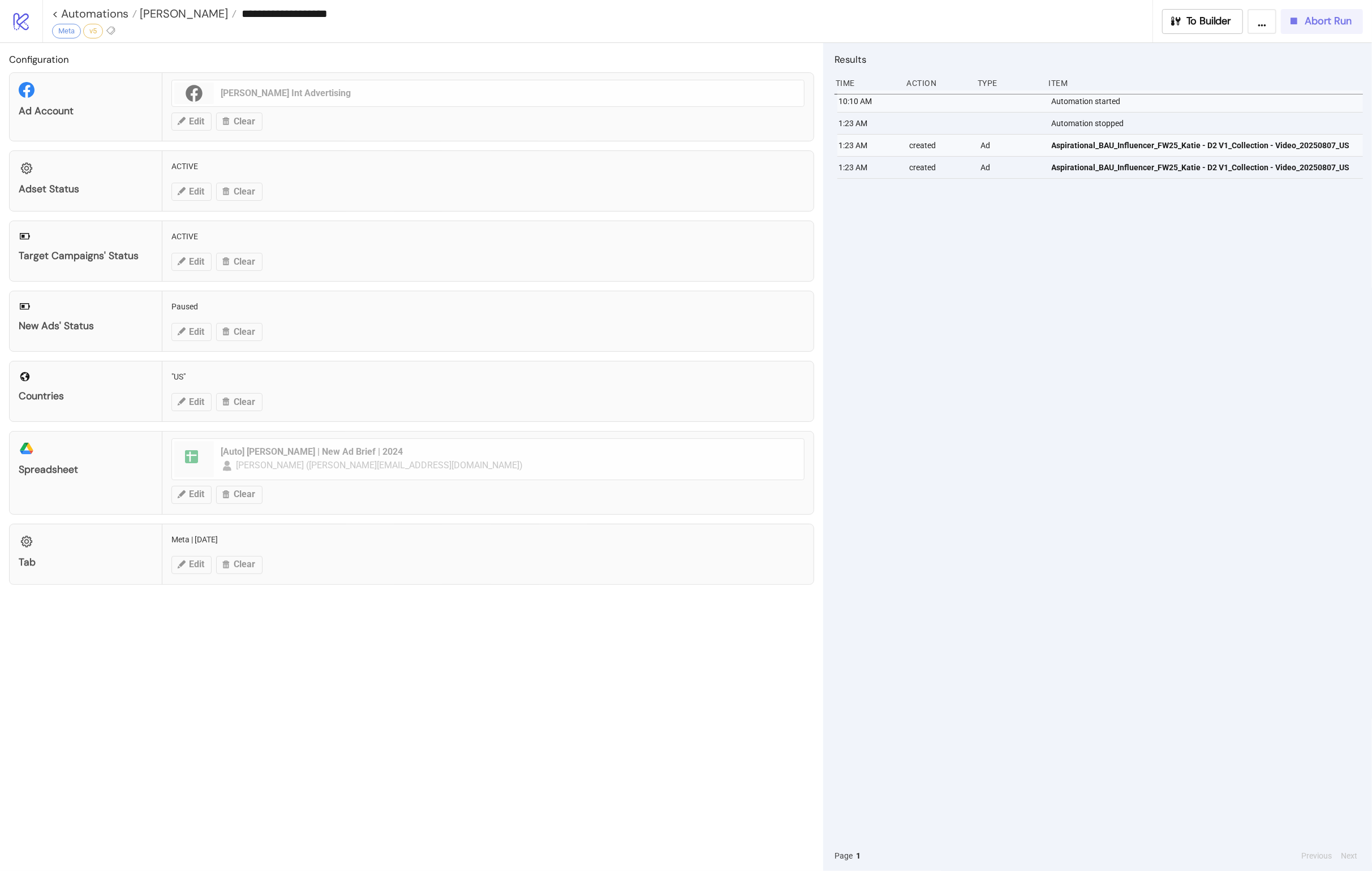
click at [905, 26] on span "Abort Run" at bounding box center [1328, 21] width 47 height 13
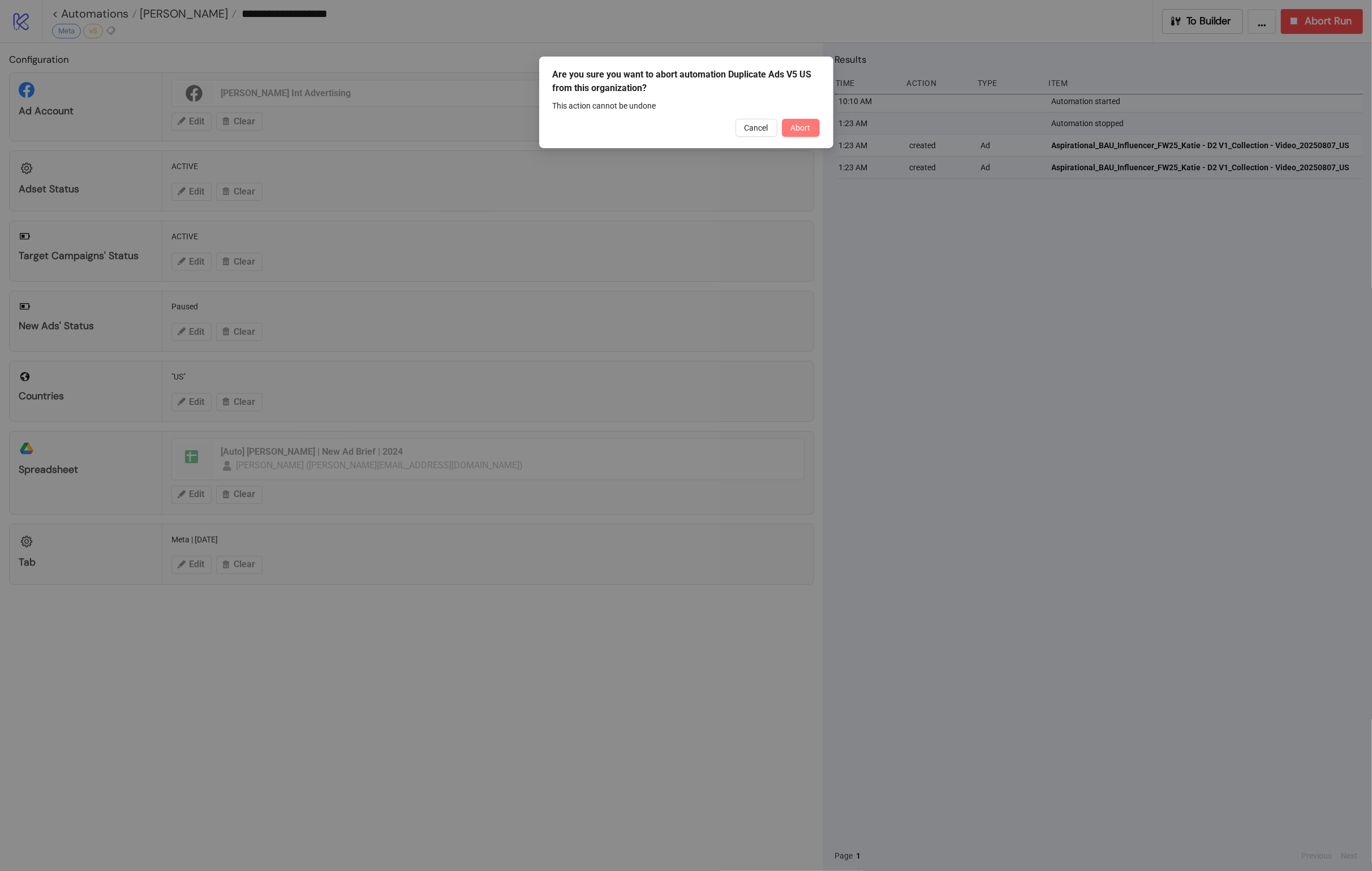
click at [793, 130] on span "Abort" at bounding box center [801, 128] width 20 height 9
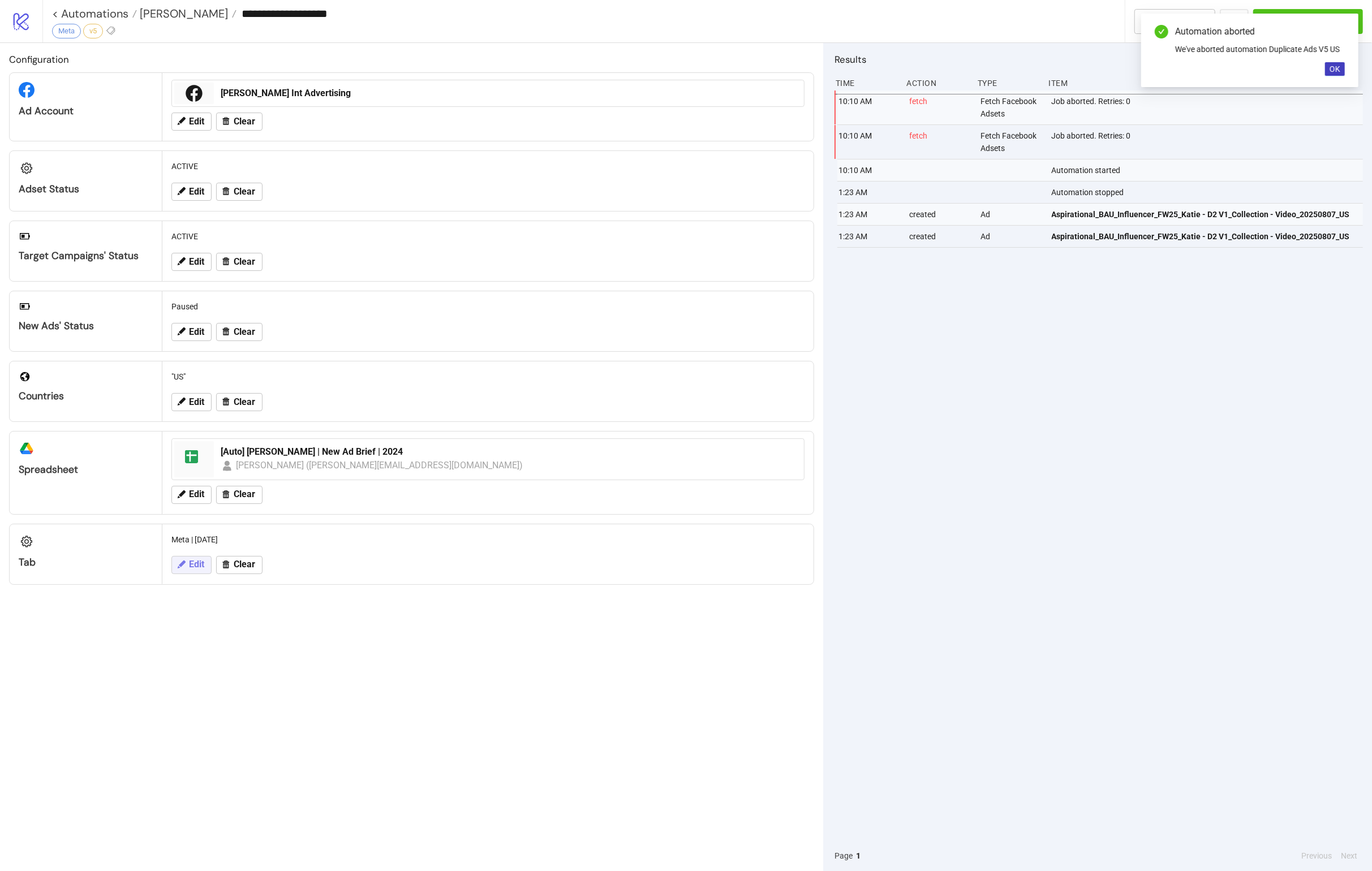
click at [190, 560] on span "Edit" at bounding box center [197, 565] width 15 height 10
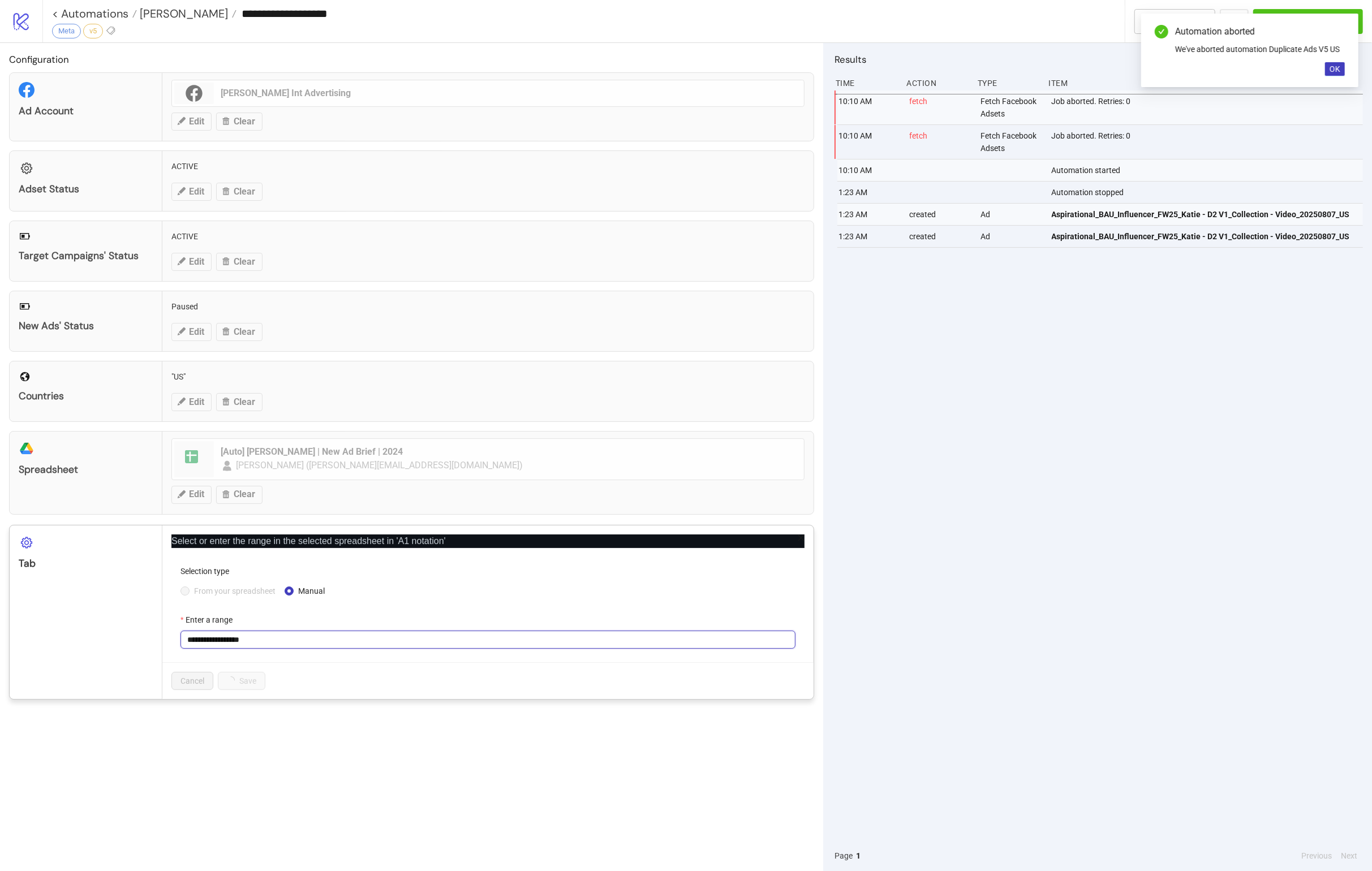
click at [265, 560] on input "**********" at bounding box center [488, 639] width 615 height 18
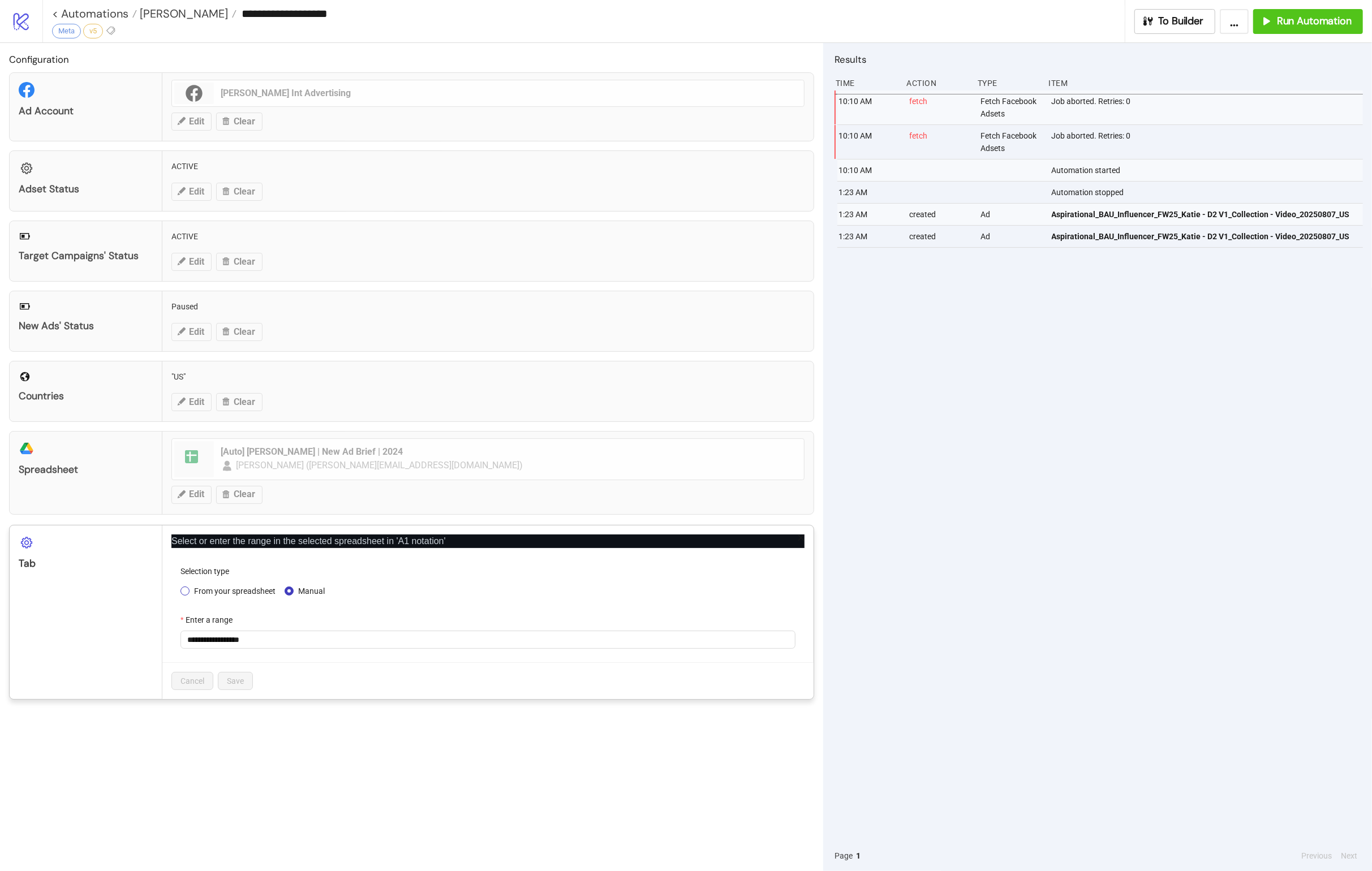
click at [244, 560] on span "From your spreadsheet" at bounding box center [235, 591] width 91 height 13
click at [279, 560] on span "Meta | [DATE]" at bounding box center [488, 639] width 601 height 17
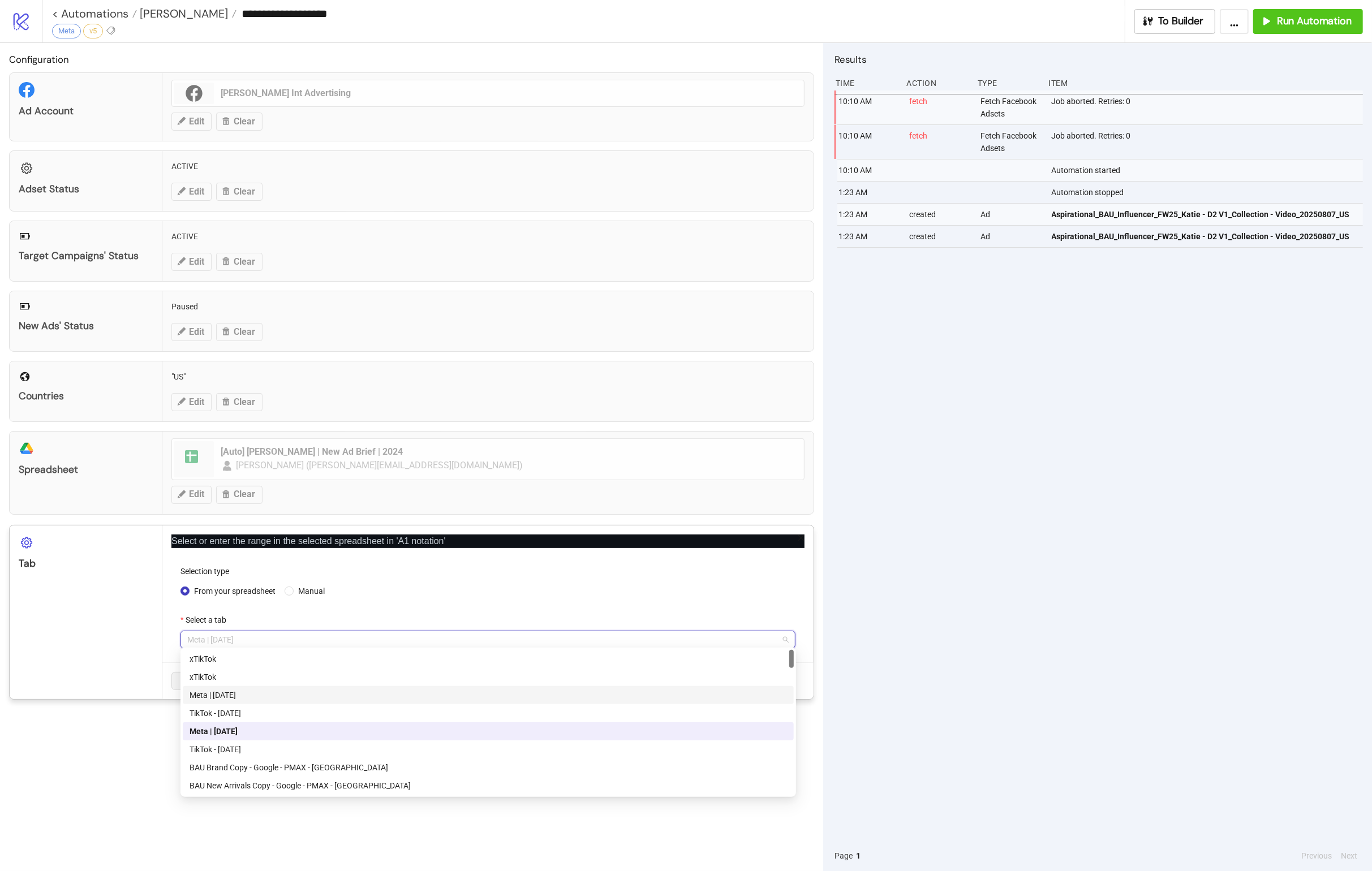
click at [279, 560] on div "Meta | [DATE]" at bounding box center [488, 696] width 597 height 13
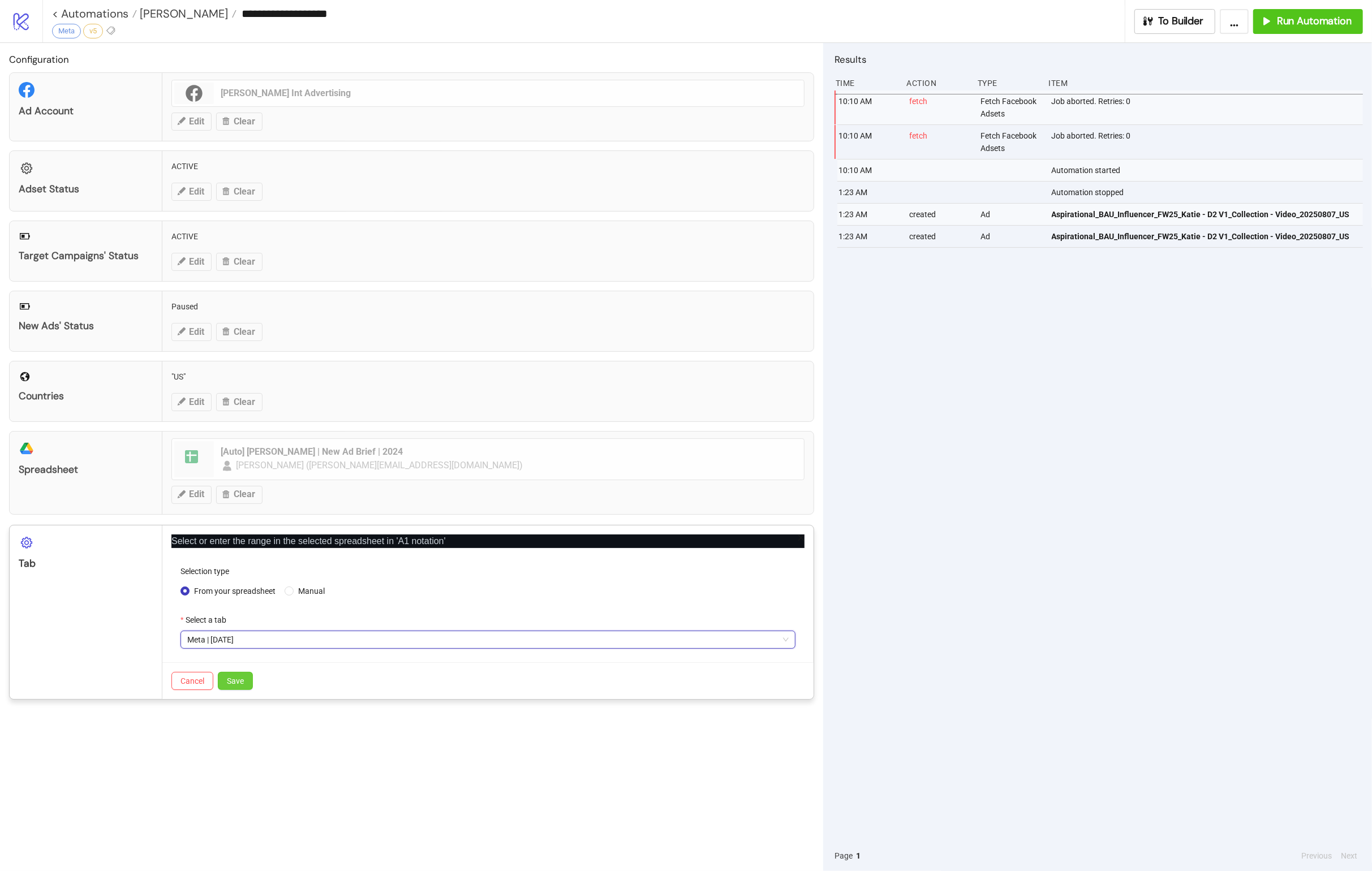
click at [243, 560] on span "Save" at bounding box center [235, 681] width 17 height 9
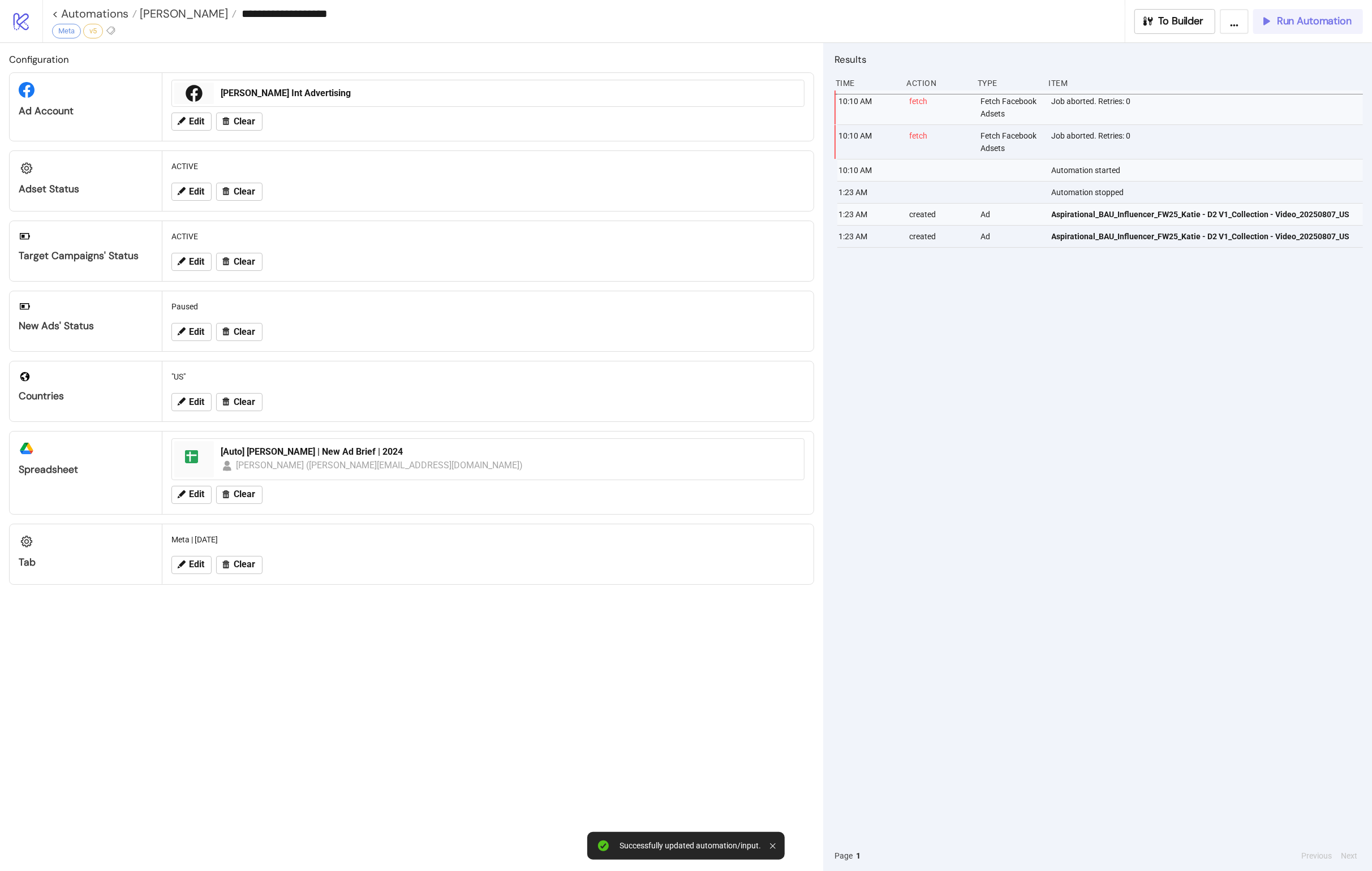
click at [905, 21] on span "Run Automation" at bounding box center [1314, 21] width 75 height 13
